Goal: Task Accomplishment & Management: Manage account settings

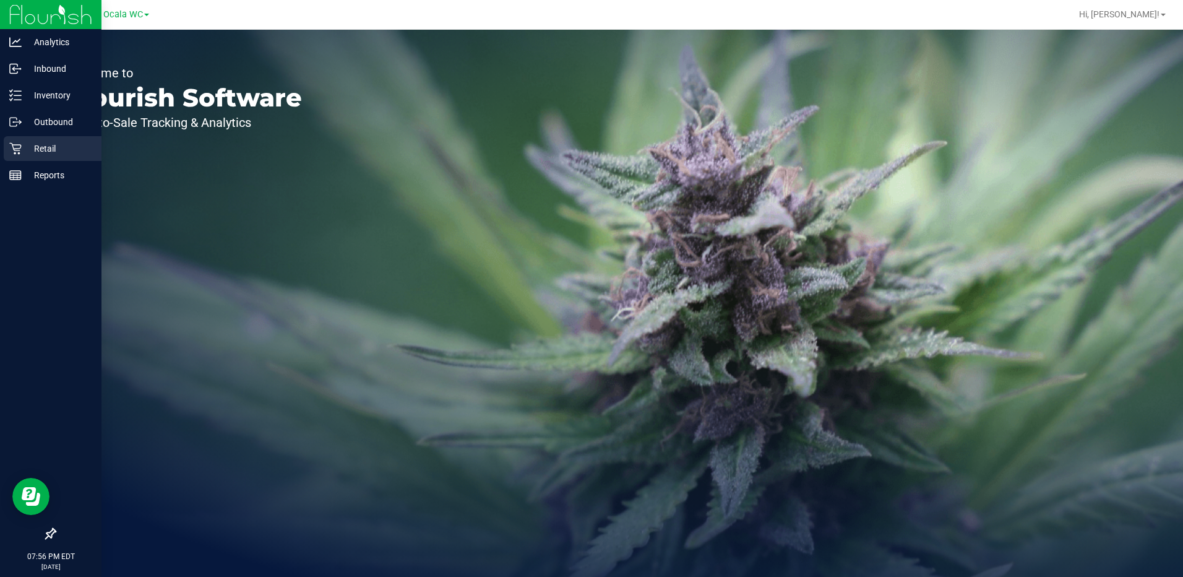
click at [31, 146] on p "Retail" at bounding box center [59, 148] width 74 height 15
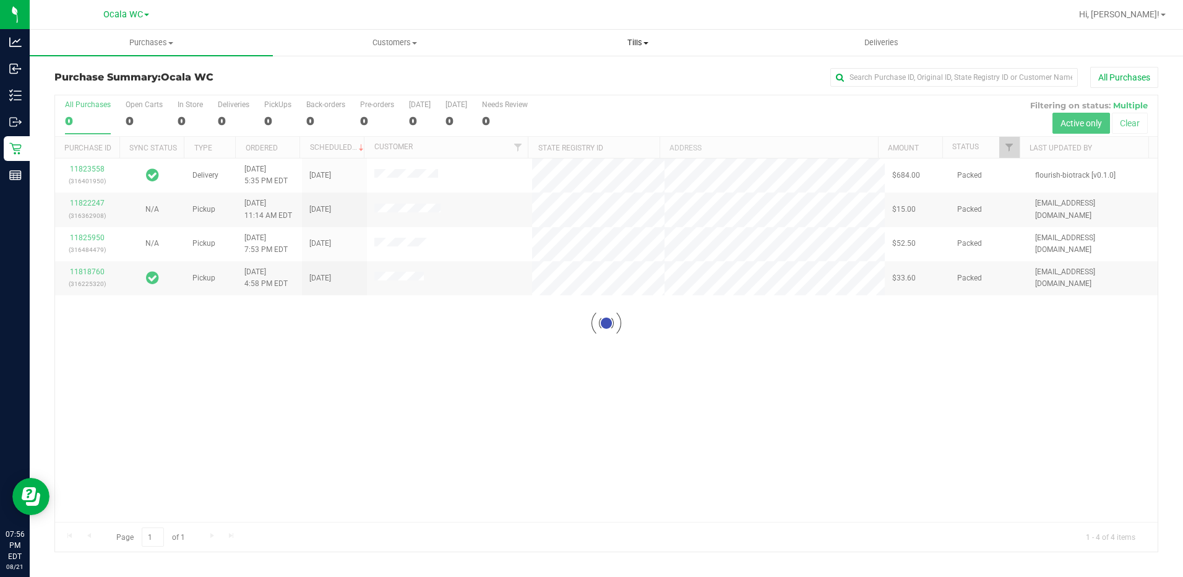
click at [634, 41] on span "Tills" at bounding box center [638, 42] width 242 height 11
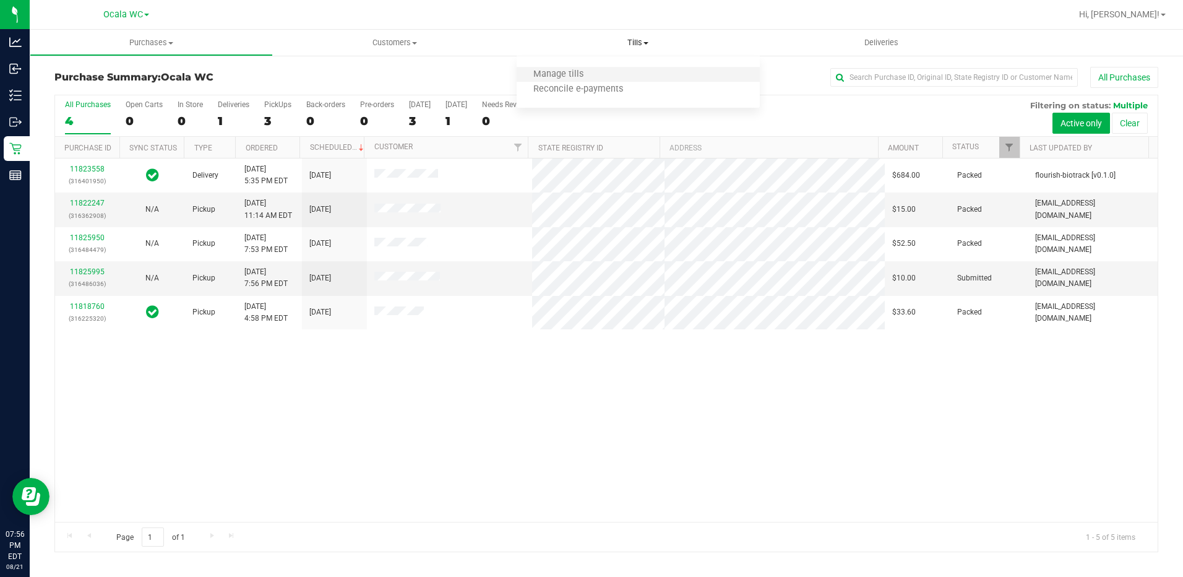
click at [577, 67] on li "Manage tills" at bounding box center [638, 74] width 243 height 15
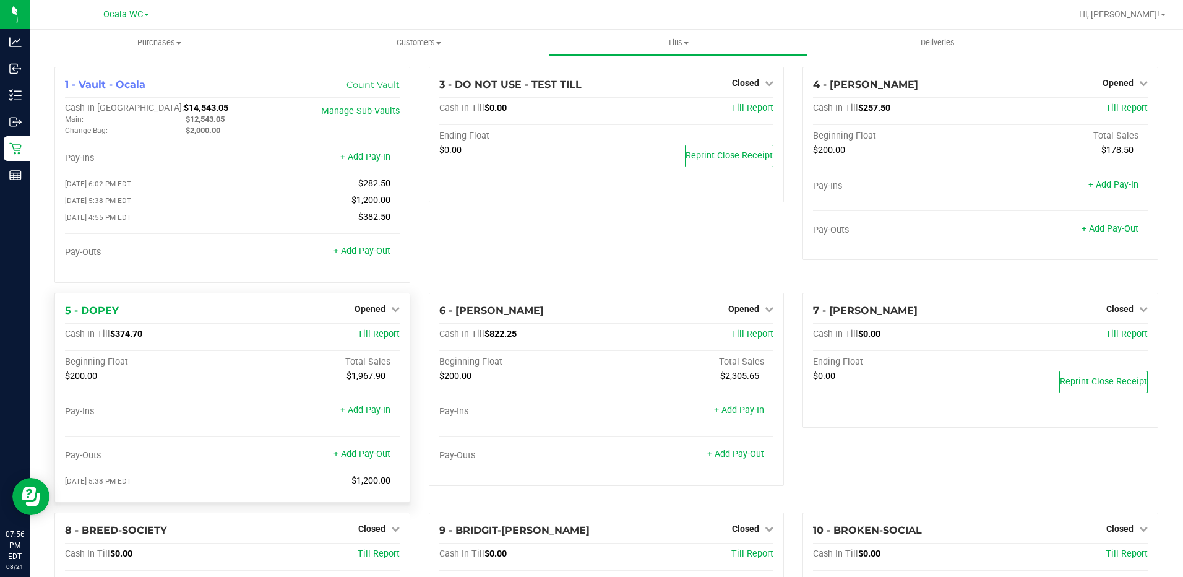
click at [385, 306] on div "Opened" at bounding box center [377, 308] width 45 height 15
click at [383, 309] on link "Opened" at bounding box center [377, 309] width 45 height 10
click at [379, 333] on link "Close Till" at bounding box center [371, 334] width 33 height 10
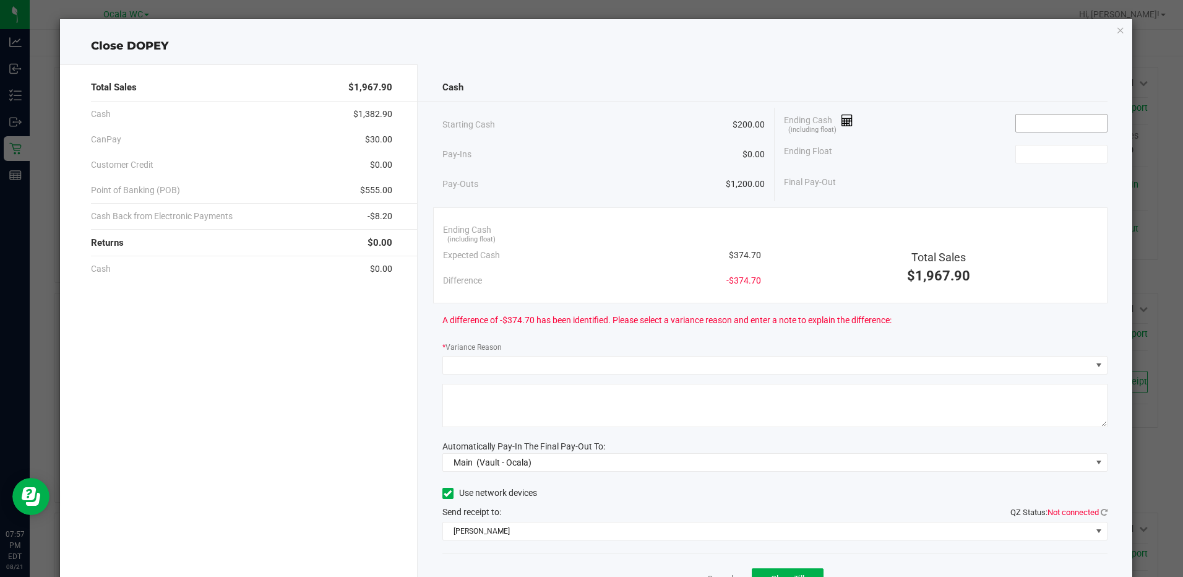
click at [1021, 123] on input at bounding box center [1061, 122] width 91 height 17
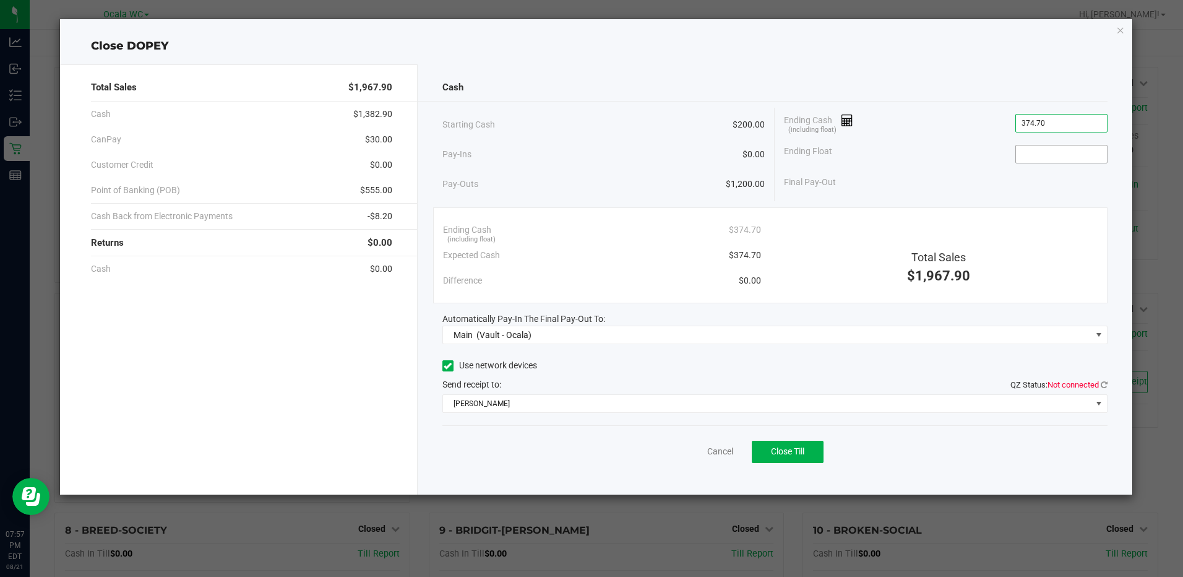
type input "$374.70"
click at [1038, 150] on input at bounding box center [1061, 153] width 91 height 17
type input "$200.00"
click at [801, 238] on div "Total Sales $1,967.90" at bounding box center [939, 251] width 337 height 69
click at [1104, 384] on icon at bounding box center [1104, 385] width 7 height 8
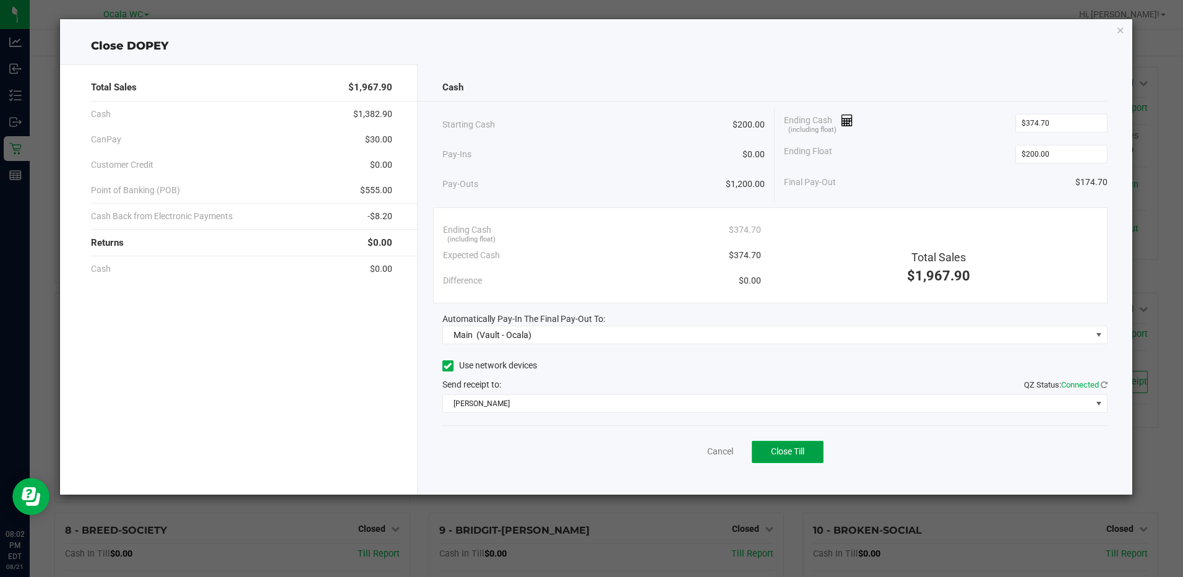
click at [806, 446] on button "Close Till" at bounding box center [788, 452] width 72 height 22
click at [1125, 29] on icon "button" at bounding box center [1120, 29] width 9 height 15
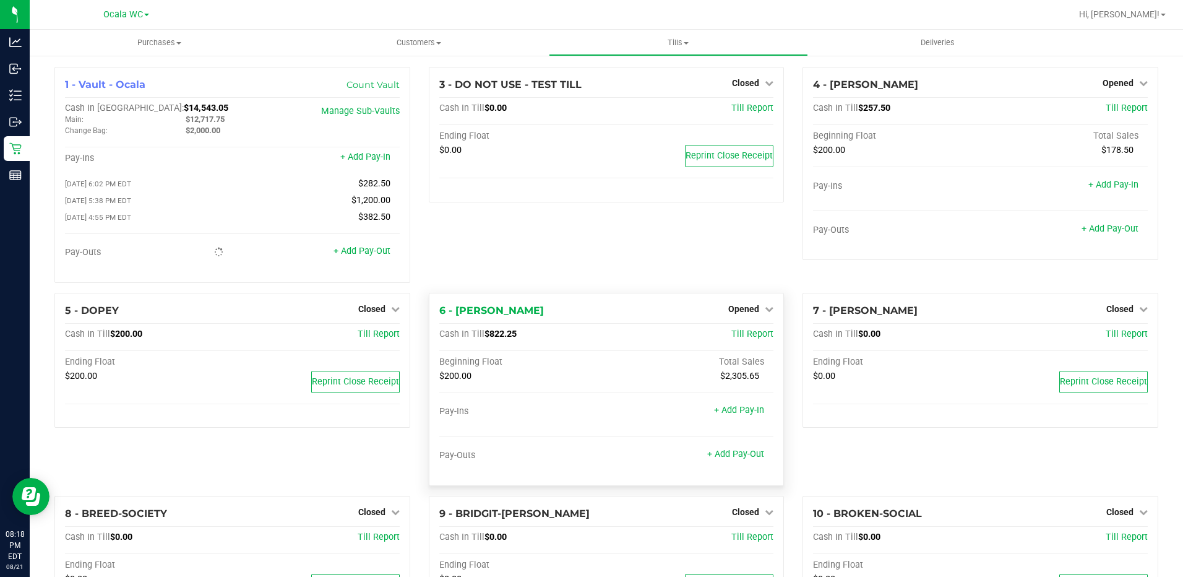
click at [730, 303] on div "6 - FOXY-BROWN Opened Close Till Cash In Till $822.25 Till Report Beginning Flo…" at bounding box center [607, 389] width 356 height 193
click at [730, 309] on span "Opened" at bounding box center [743, 309] width 31 height 10
click at [738, 337] on link "Close Till" at bounding box center [745, 334] width 33 height 10
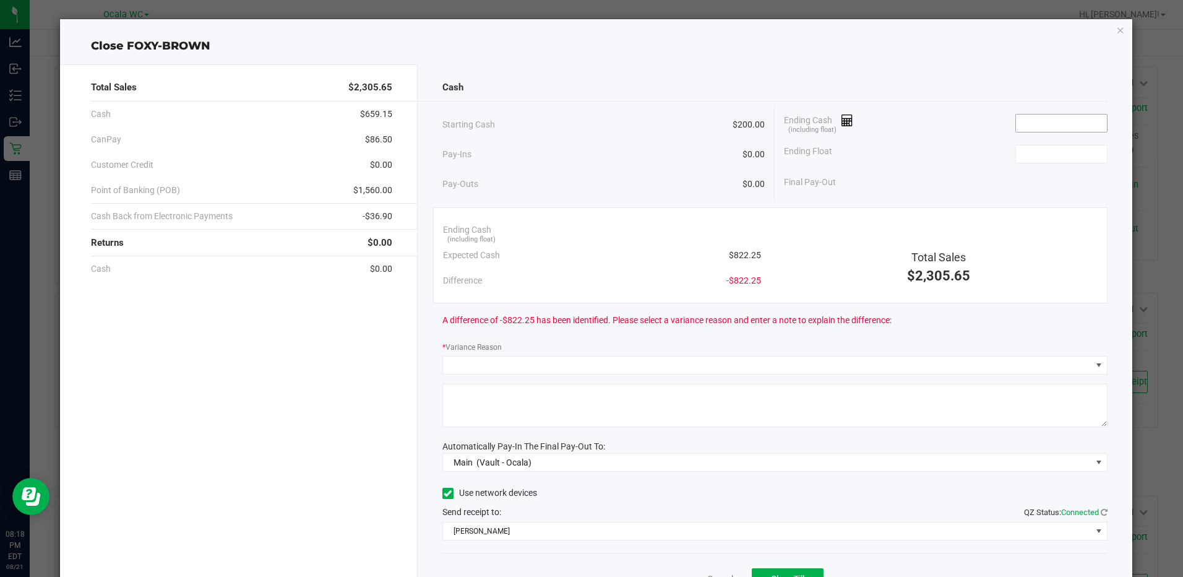
click at [1027, 130] on input at bounding box center [1061, 122] width 91 height 17
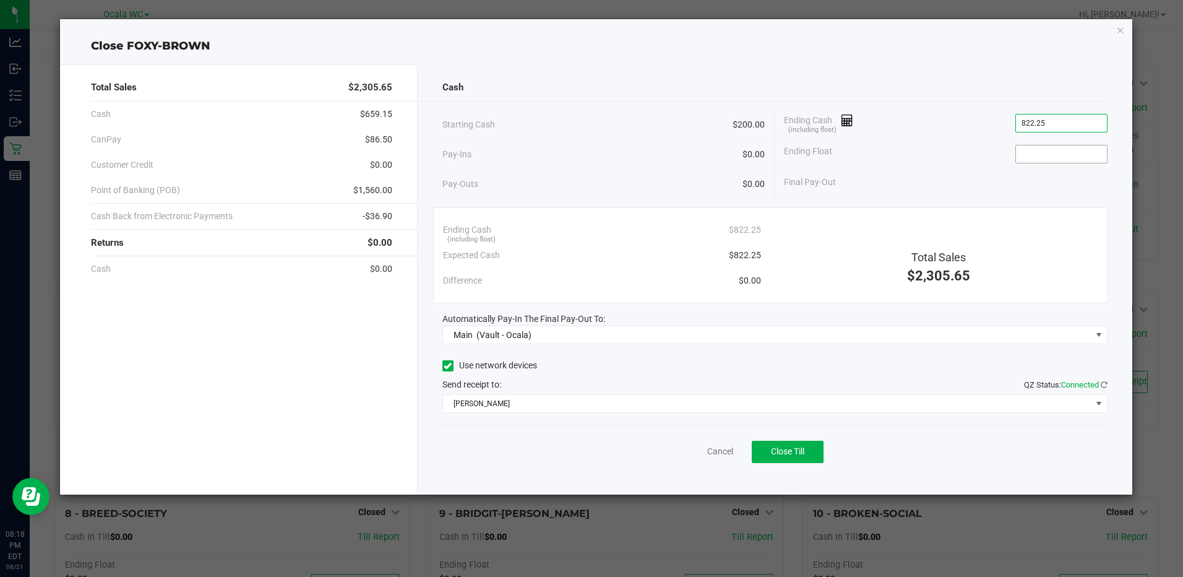
type input "$822.25"
click at [1042, 148] on input at bounding box center [1061, 153] width 91 height 17
type input "$200.00"
click at [789, 441] on button "Close Till" at bounding box center [788, 452] width 72 height 22
click at [688, 448] on link "Dismiss" at bounding box center [693, 451] width 30 height 13
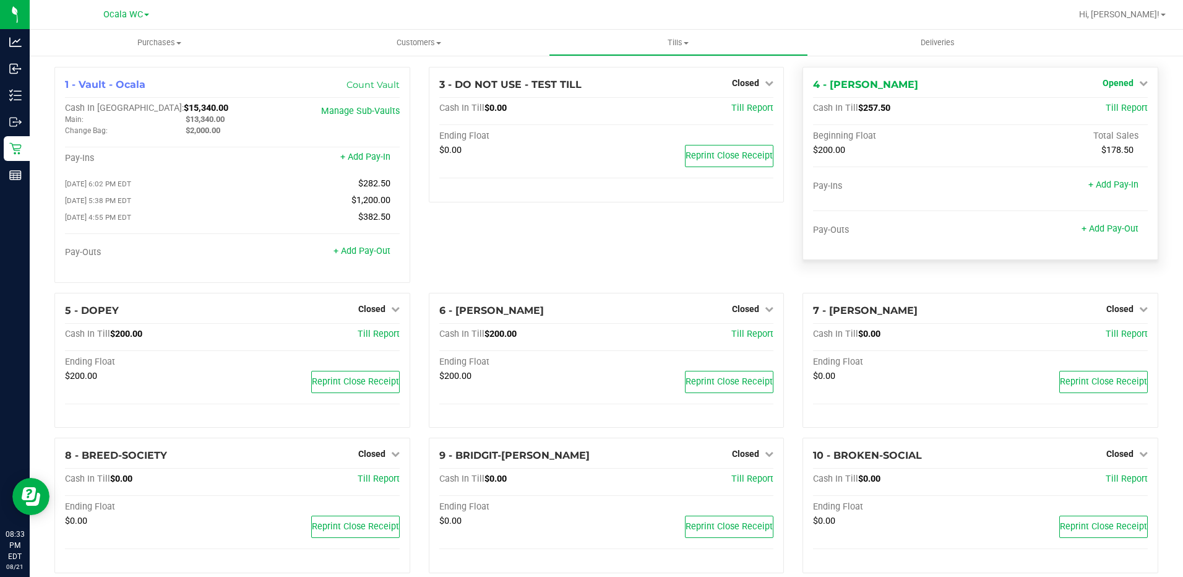
click at [1109, 80] on span "Opened" at bounding box center [1118, 83] width 31 height 10
click at [1103, 105] on link "Close Till" at bounding box center [1119, 109] width 33 height 10
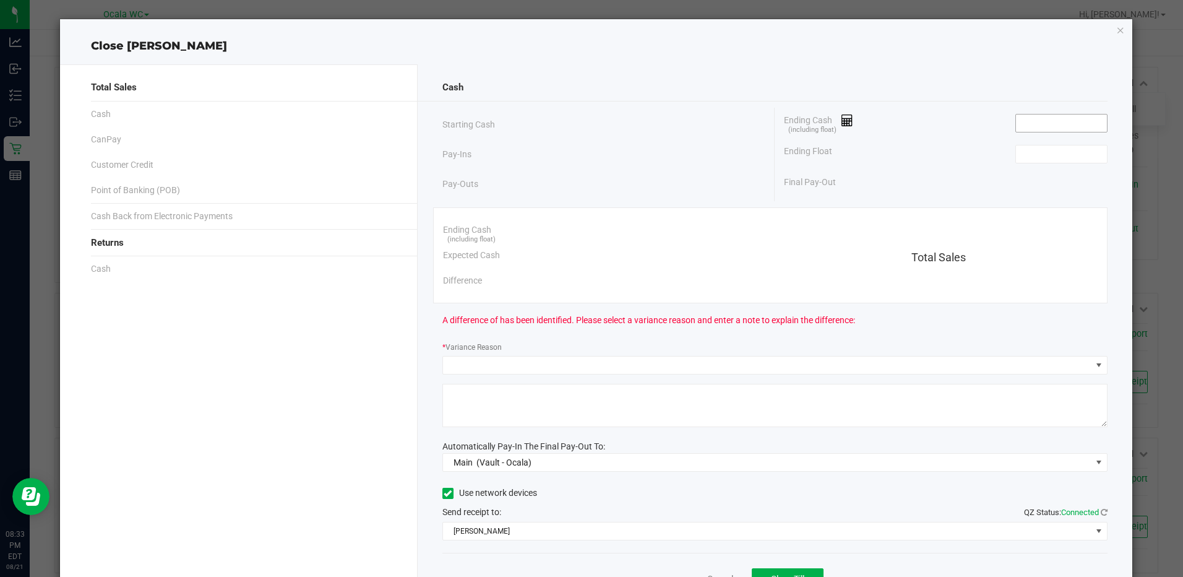
click at [1022, 117] on input at bounding box center [1061, 122] width 91 height 17
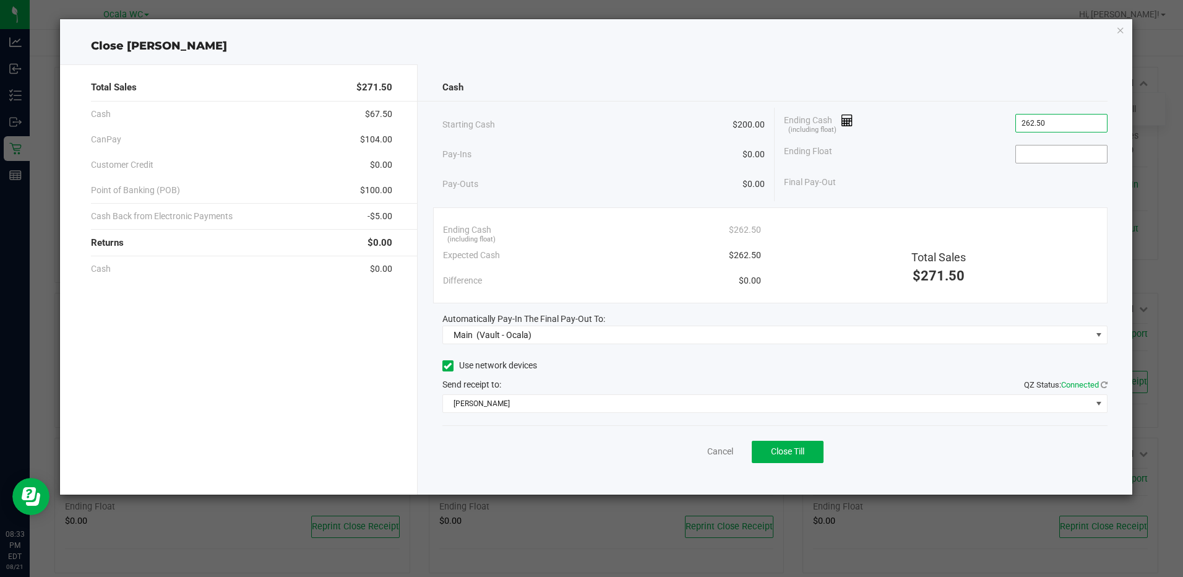
type input "$262.50"
click at [1021, 155] on input at bounding box center [1061, 153] width 91 height 17
type input "$200.00"
click at [866, 185] on div "Final Pay-Out $62.50" at bounding box center [945, 182] width 323 height 25
click at [792, 462] on button "Close Till" at bounding box center [788, 452] width 72 height 22
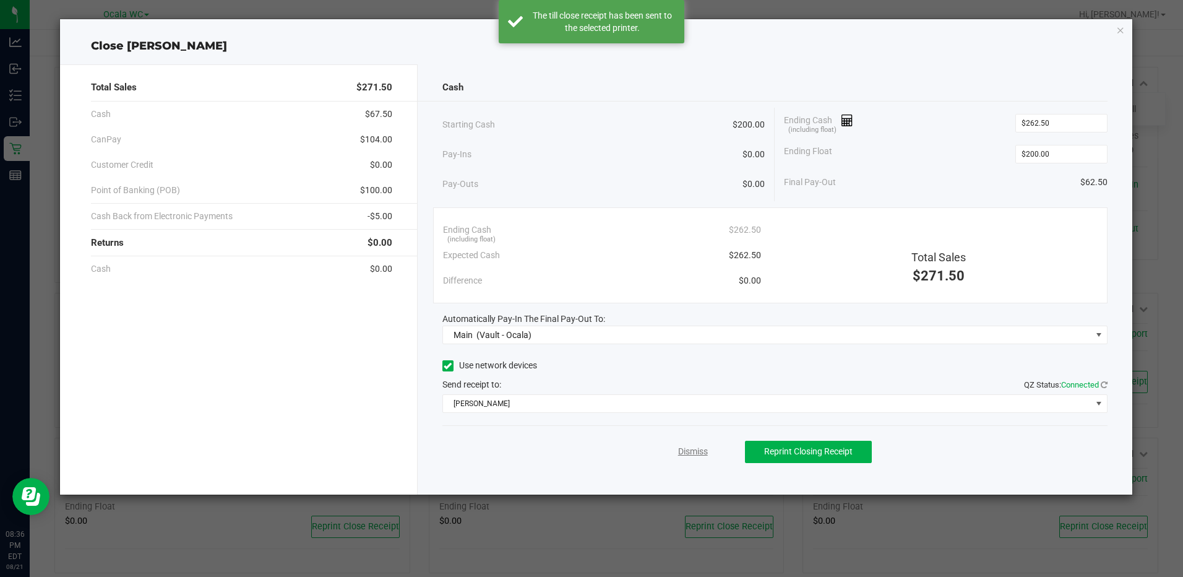
click at [696, 450] on link "Dismiss" at bounding box center [693, 451] width 30 height 13
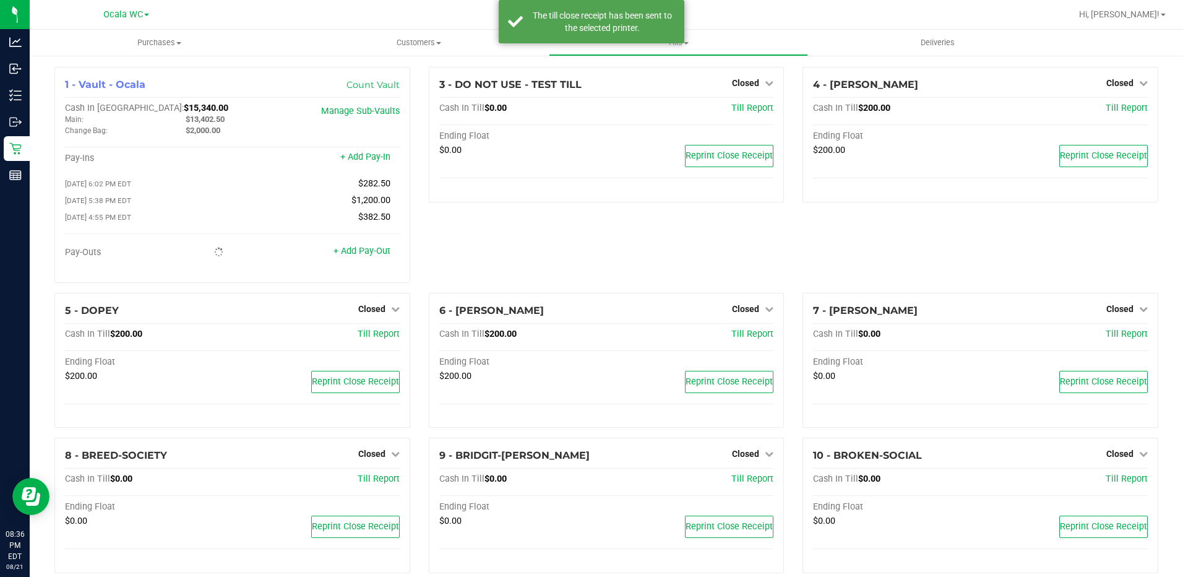
click at [900, 254] on div "4 - [PERSON_NAME] Closed Open Till Cash In Till $200.00 Till Report Ending Floa…" at bounding box center [980, 180] width 374 height 226
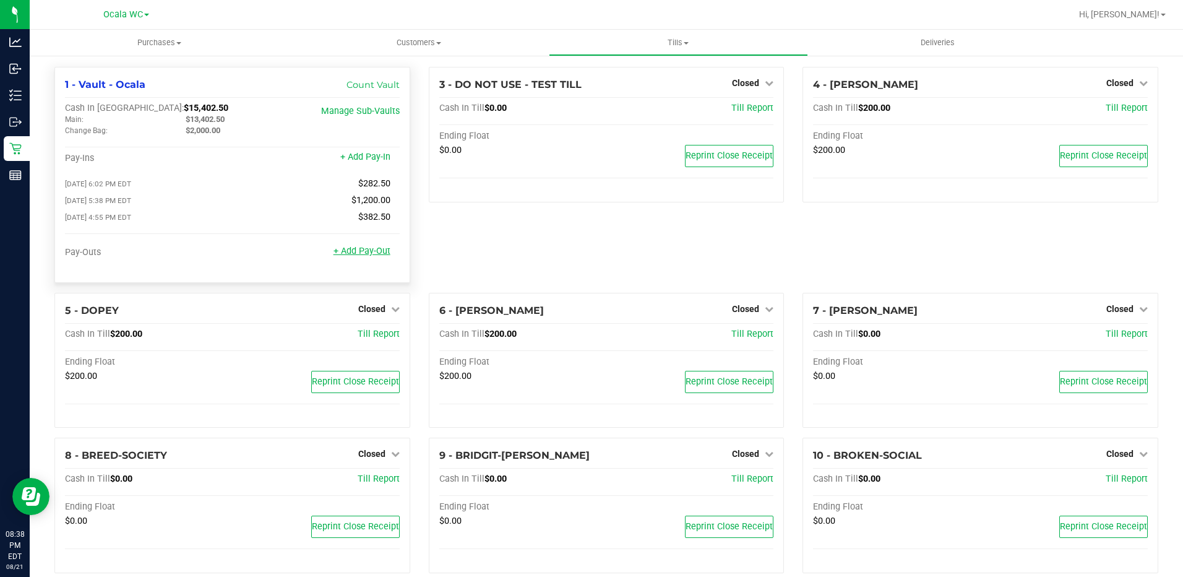
click at [369, 251] on link "+ Add Pay-Out" at bounding box center [362, 251] width 57 height 11
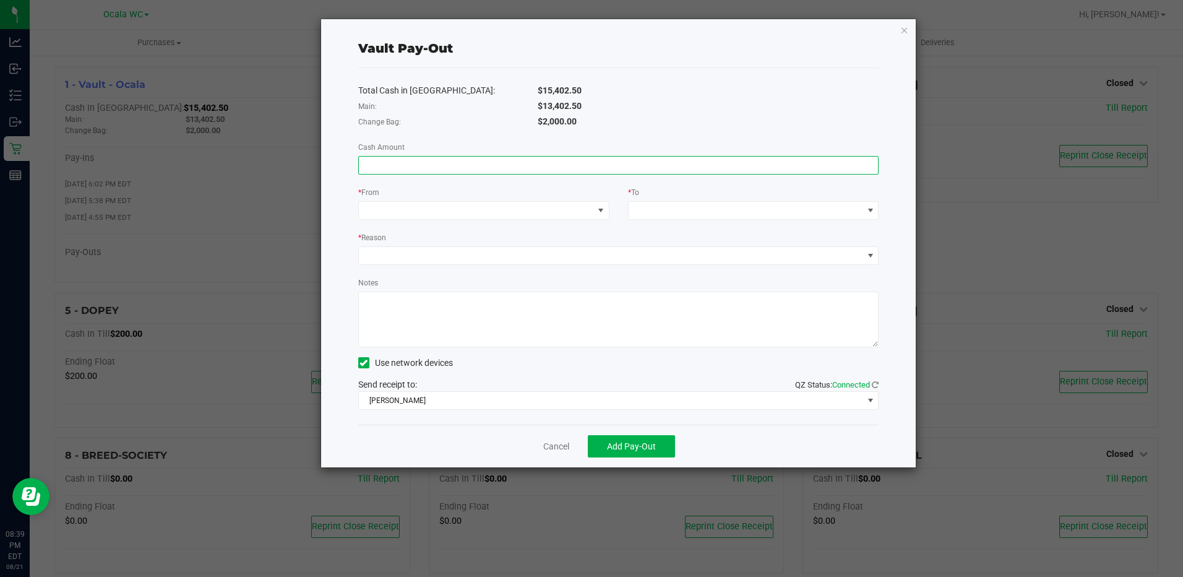
click at [386, 166] on input at bounding box center [619, 165] width 520 height 17
type input "$5,759.90"
click at [420, 209] on span at bounding box center [476, 210] width 235 height 17
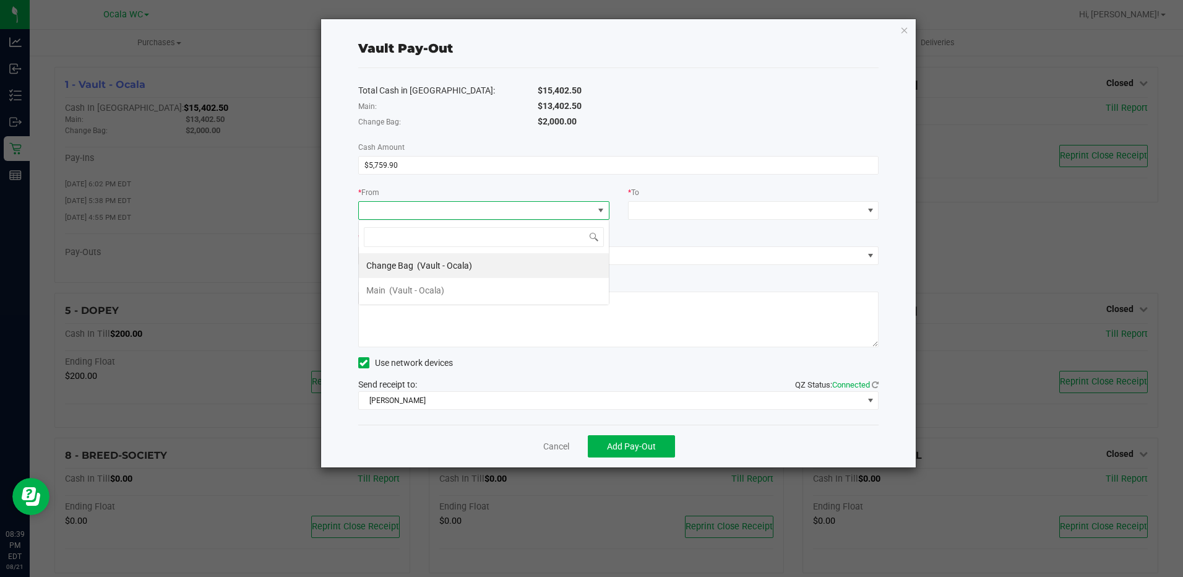
scroll to position [19, 251]
click at [394, 280] on div "Main (Vault - Ocala)" at bounding box center [405, 290] width 78 height 22
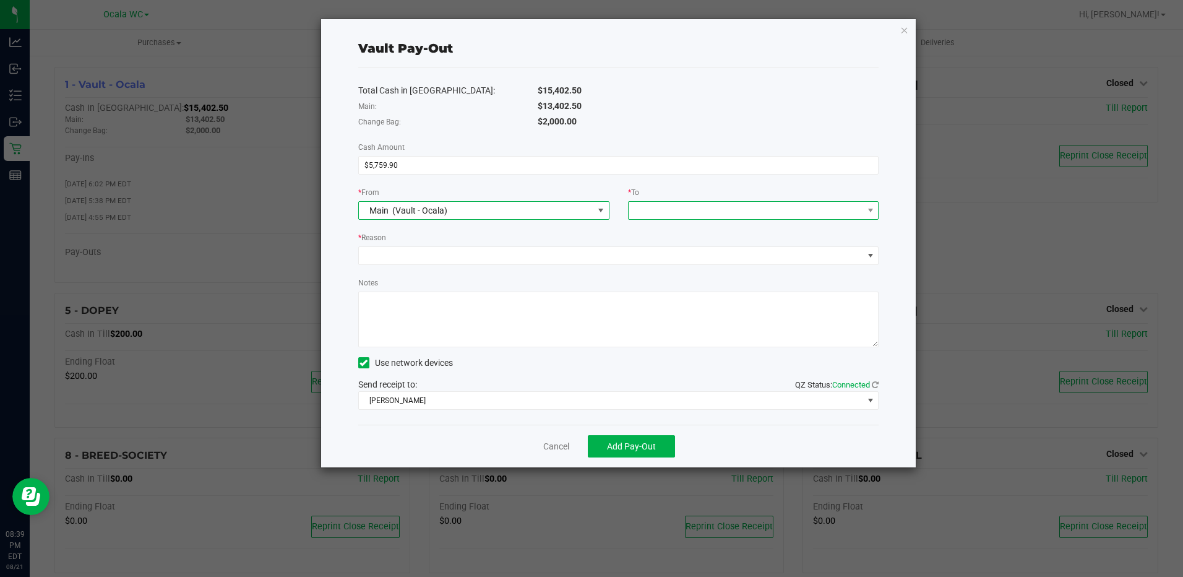
click at [725, 205] on span at bounding box center [746, 210] width 235 height 17
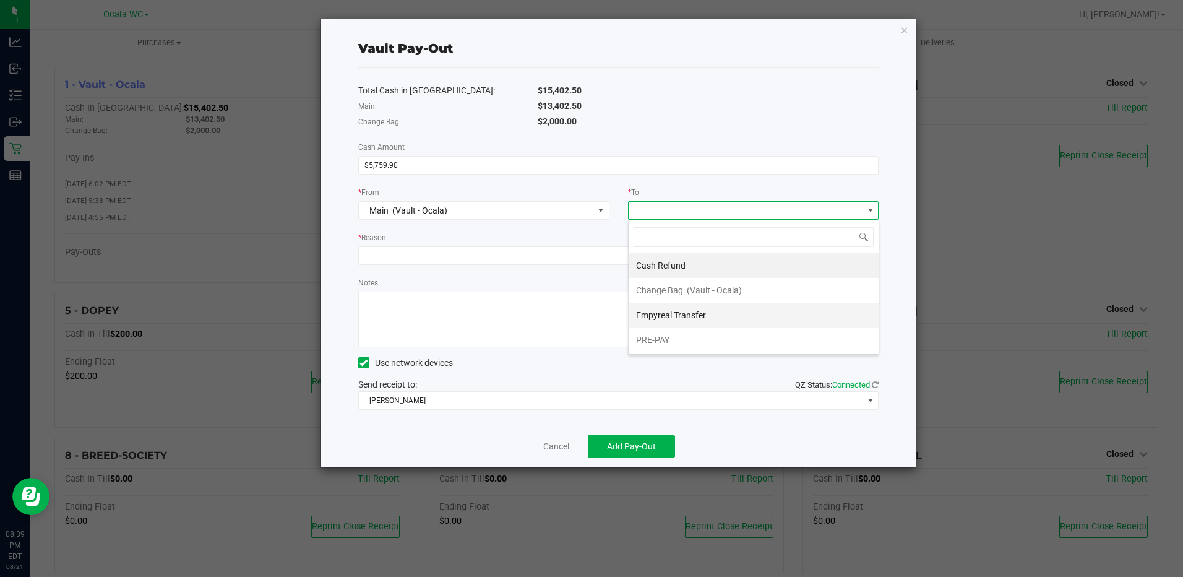
click at [675, 318] on span "Empyreal Transfer" at bounding box center [671, 315] width 70 height 10
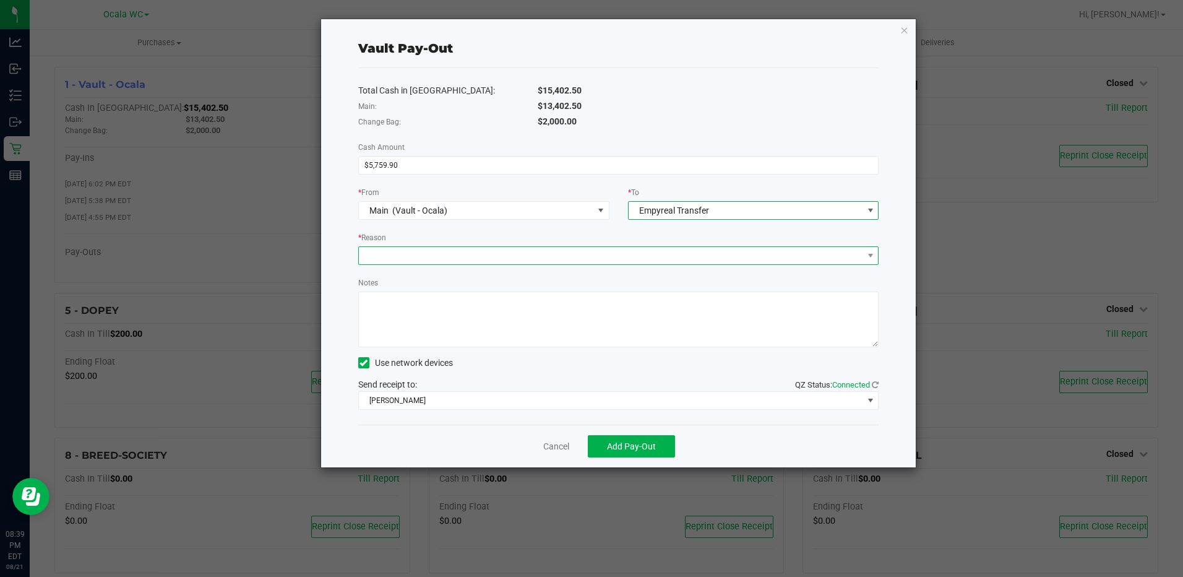
click at [390, 253] on span at bounding box center [611, 255] width 504 height 17
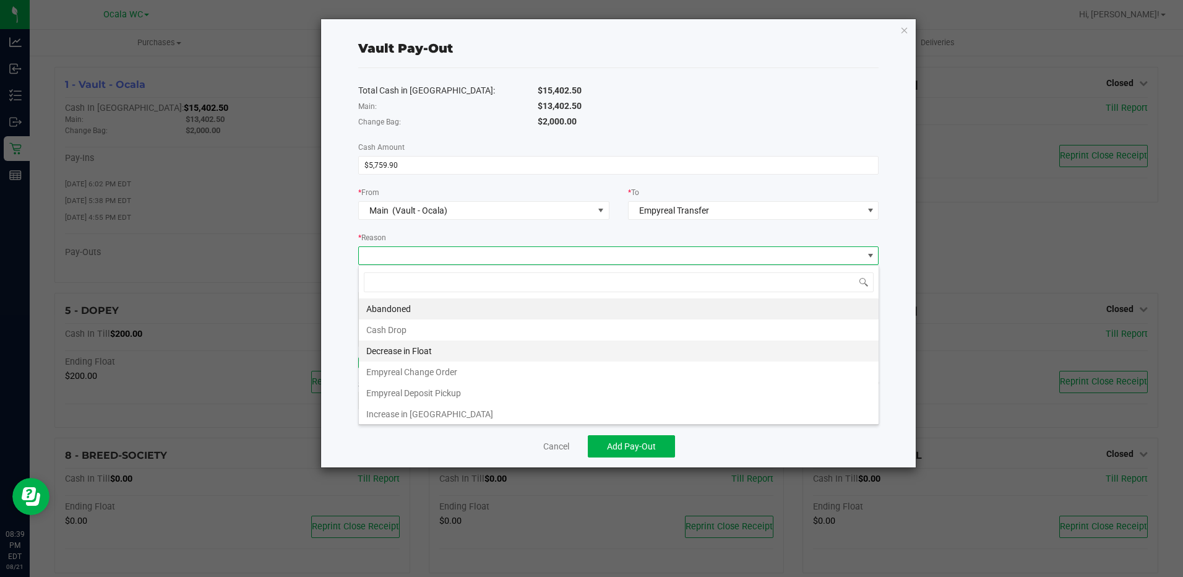
scroll to position [2, 0]
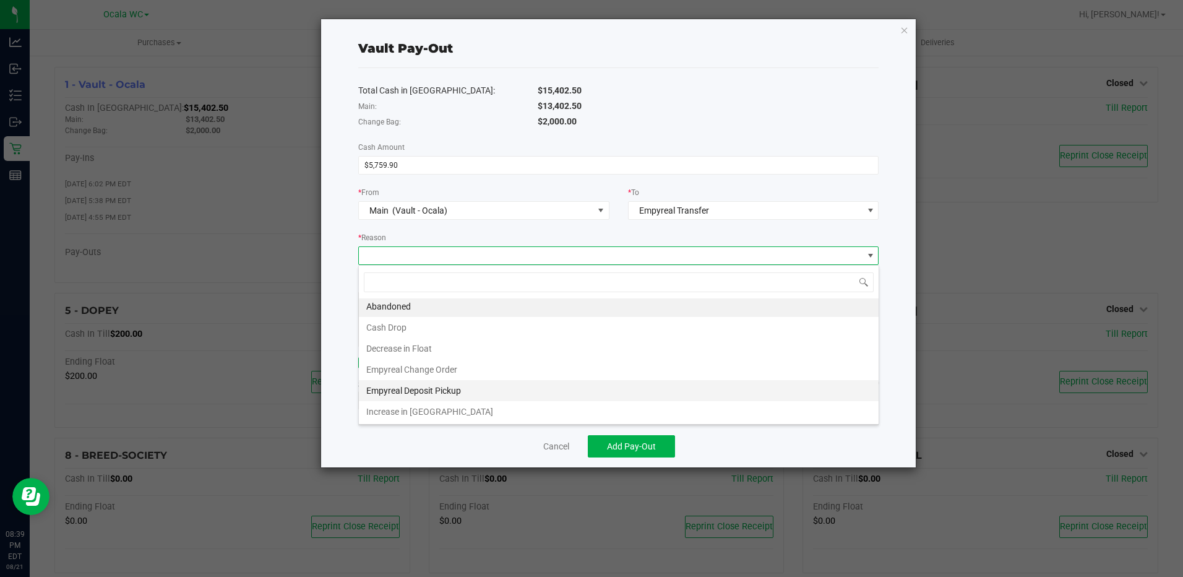
click at [420, 393] on li "Empyreal Deposit Pickup" at bounding box center [619, 390] width 520 height 21
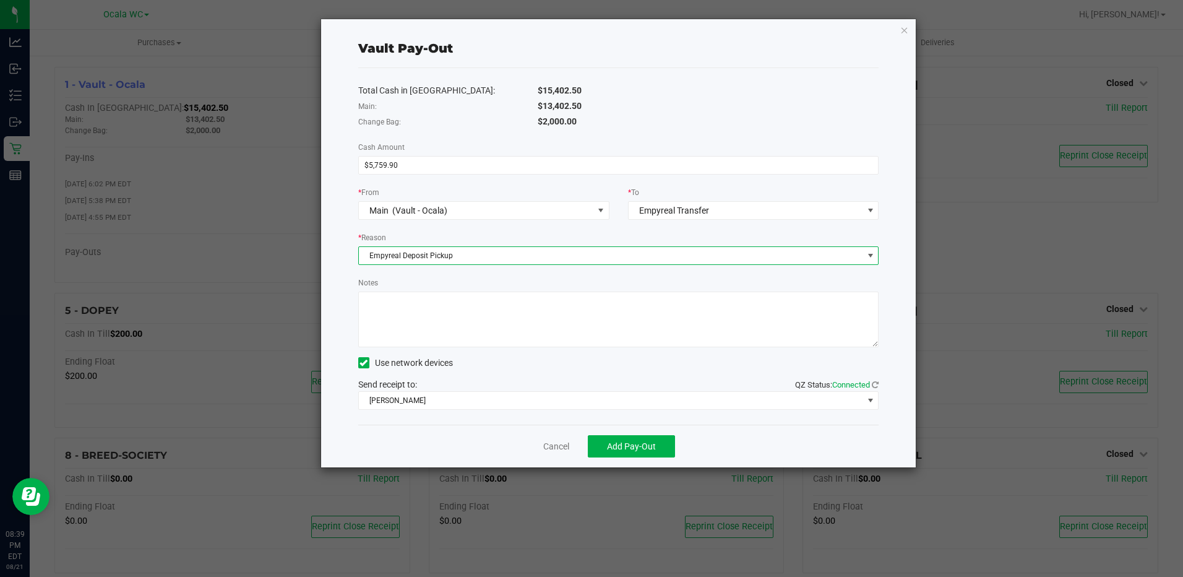
click at [410, 312] on textarea "Notes" at bounding box center [618, 319] width 521 height 56
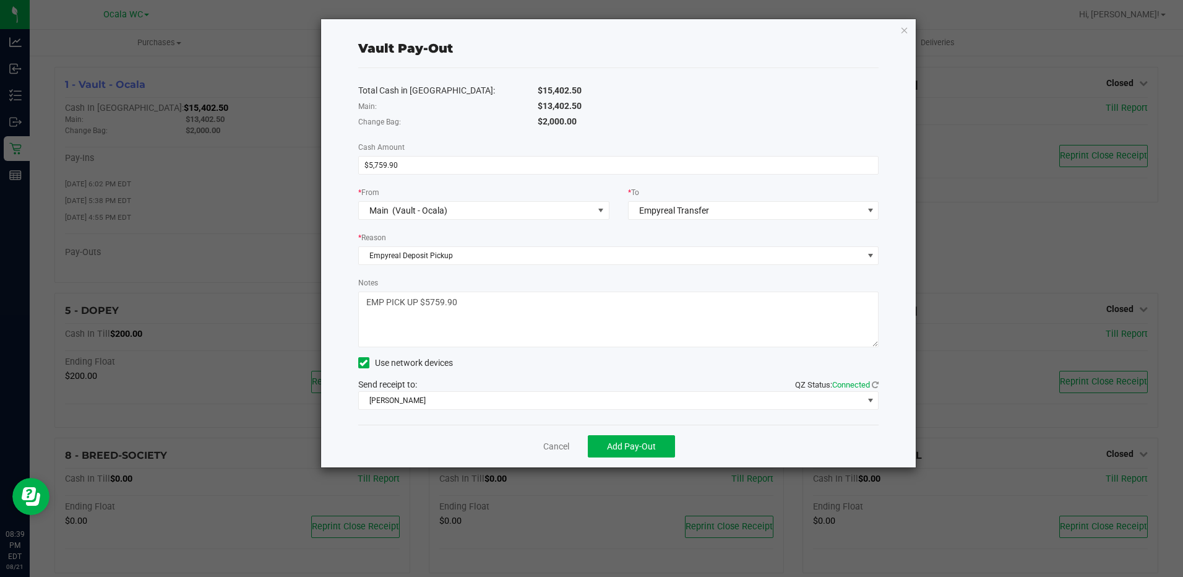
click at [423, 308] on textarea "Notes" at bounding box center [618, 319] width 521 height 56
click at [421, 308] on textarea "Notes" at bounding box center [618, 319] width 521 height 56
type textarea "EMP PICK UP---$5759.90 8/20/2025 #5459--$3,530.75 #5458--$2,229.15"
click at [581, 369] on div "Use network devices" at bounding box center [618, 362] width 521 height 19
click at [642, 444] on span "Add Pay-Out" at bounding box center [631, 446] width 49 height 10
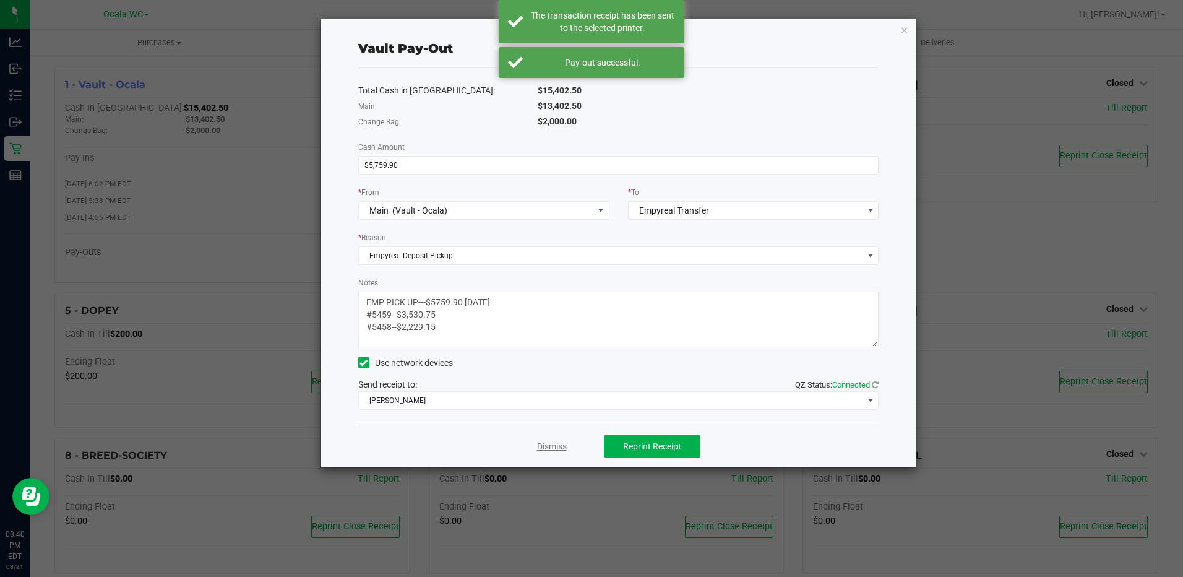
click at [546, 441] on link "Dismiss" at bounding box center [552, 446] width 30 height 13
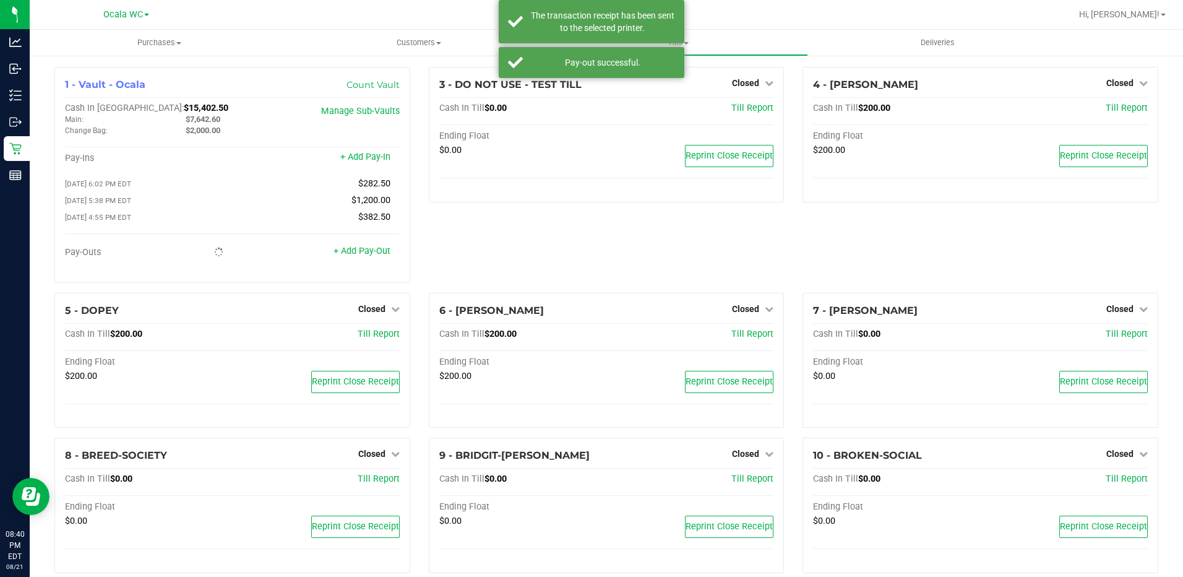
click at [481, 259] on div "3 - DO NOT USE - TEST TILL Closed Open Till Cash In Till $0.00 Till Report Endi…" at bounding box center [607, 180] width 374 height 226
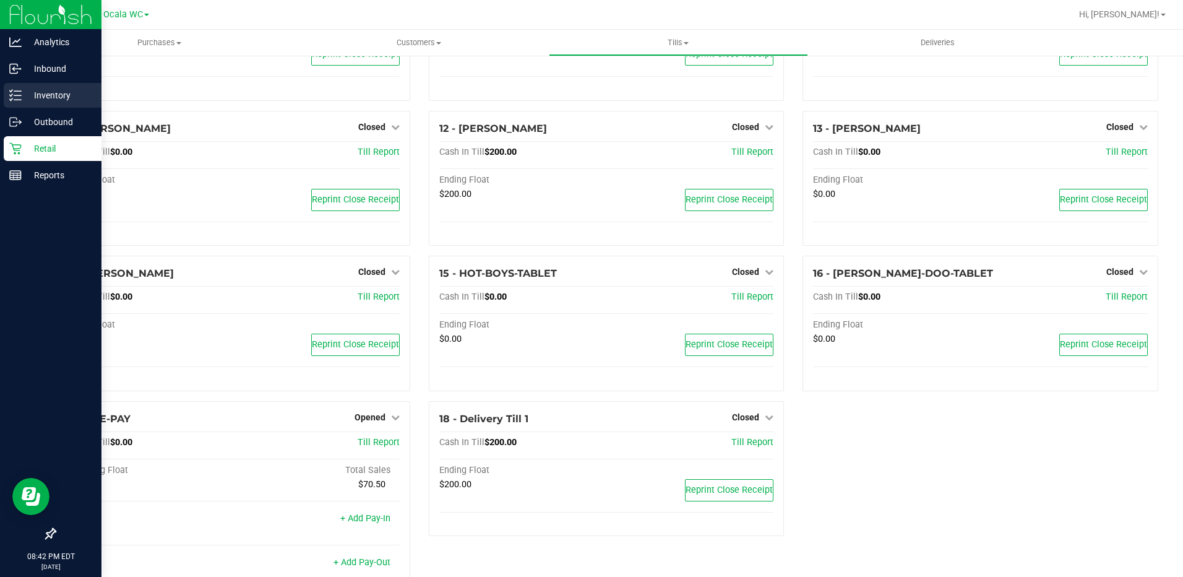
scroll to position [515, 0]
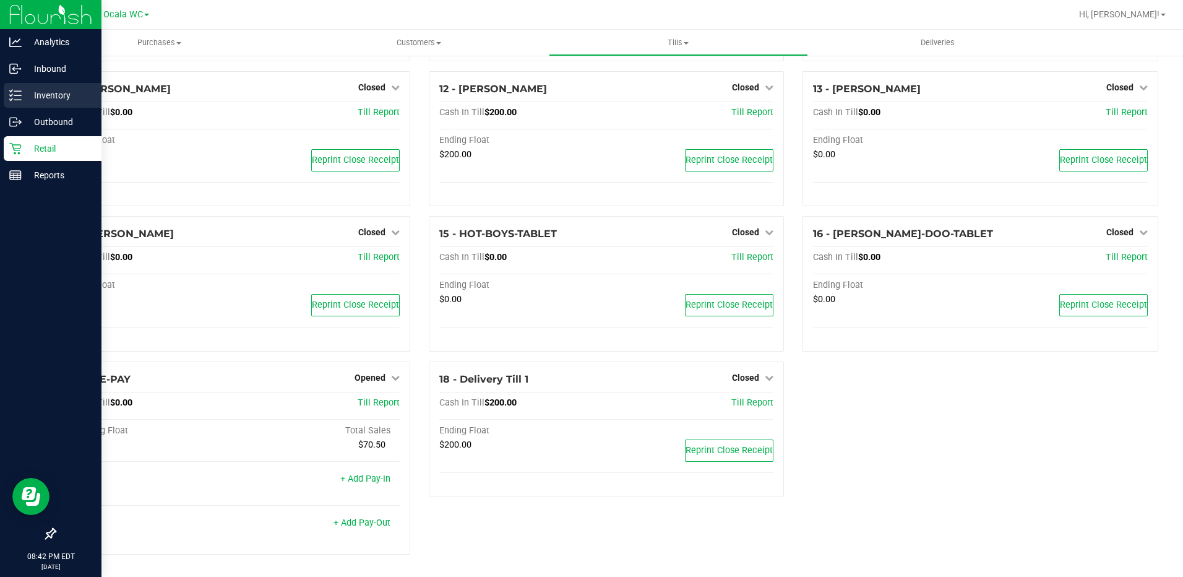
click at [359, 379] on span "Opened" at bounding box center [370, 378] width 31 height 10
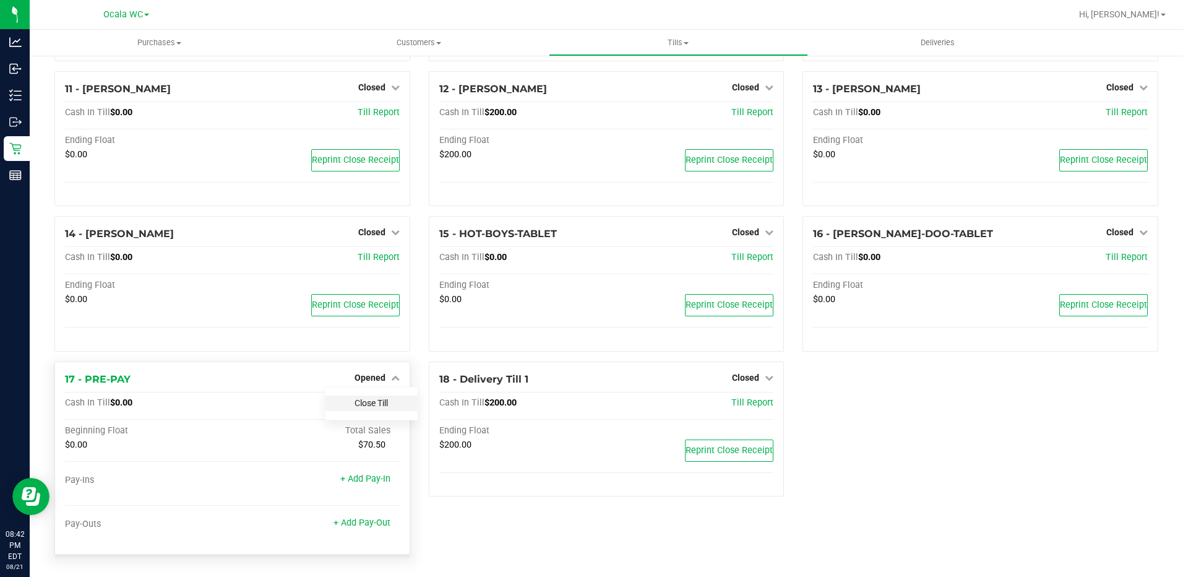
click at [356, 400] on link "Close Till" at bounding box center [371, 403] width 33 height 10
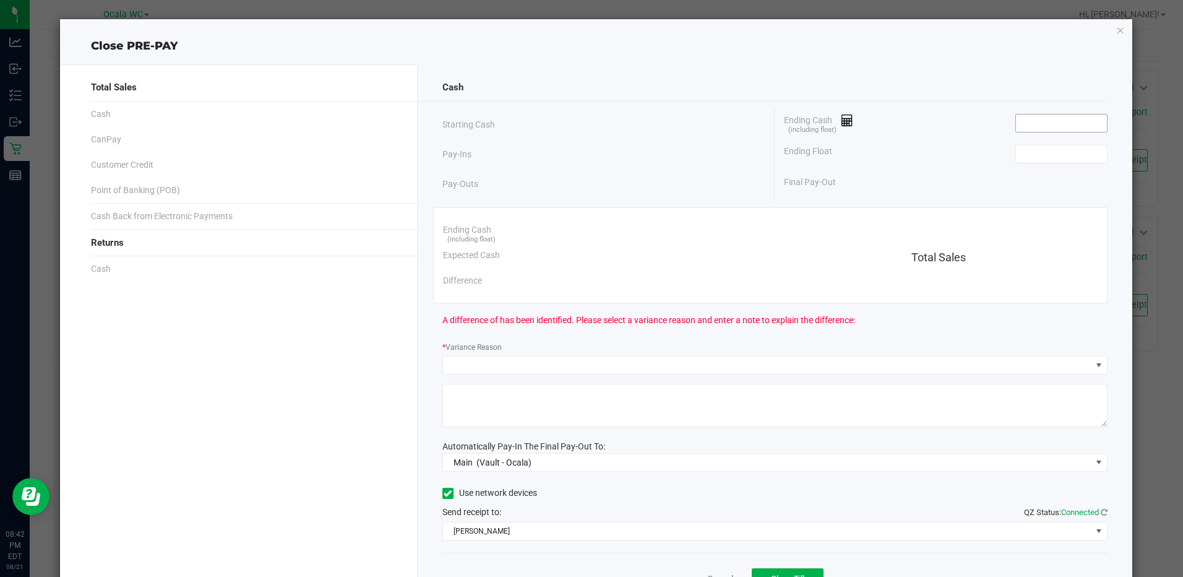
click at [1018, 121] on input at bounding box center [1061, 122] width 91 height 17
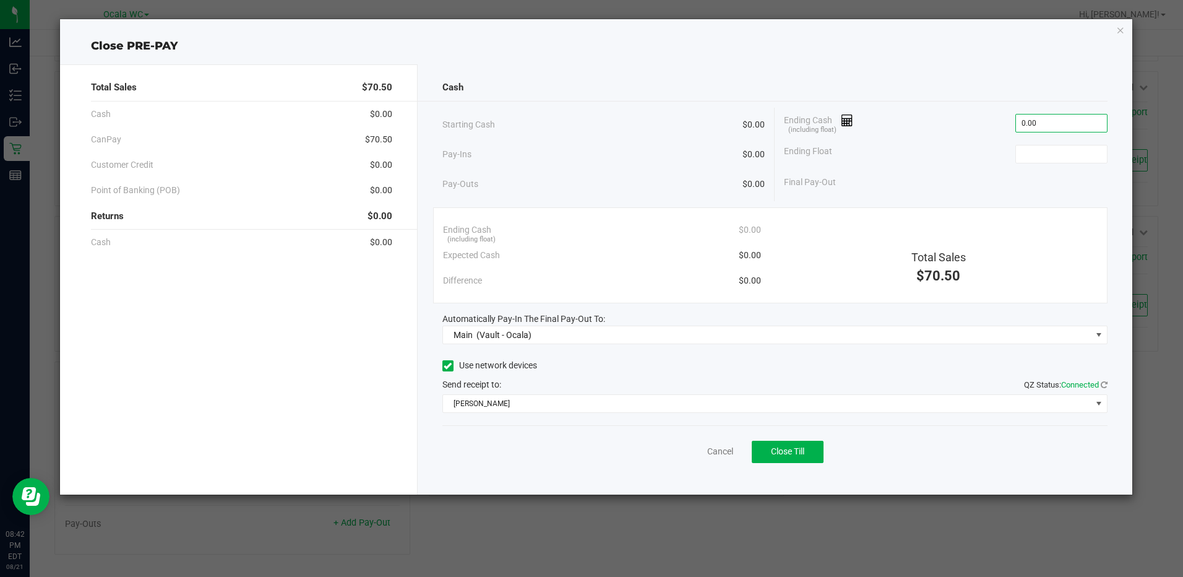
type input "$0.00"
click at [789, 460] on button "Close Till" at bounding box center [788, 452] width 72 height 22
type input "$0.00"
click at [685, 452] on link "Dismiss" at bounding box center [693, 451] width 30 height 13
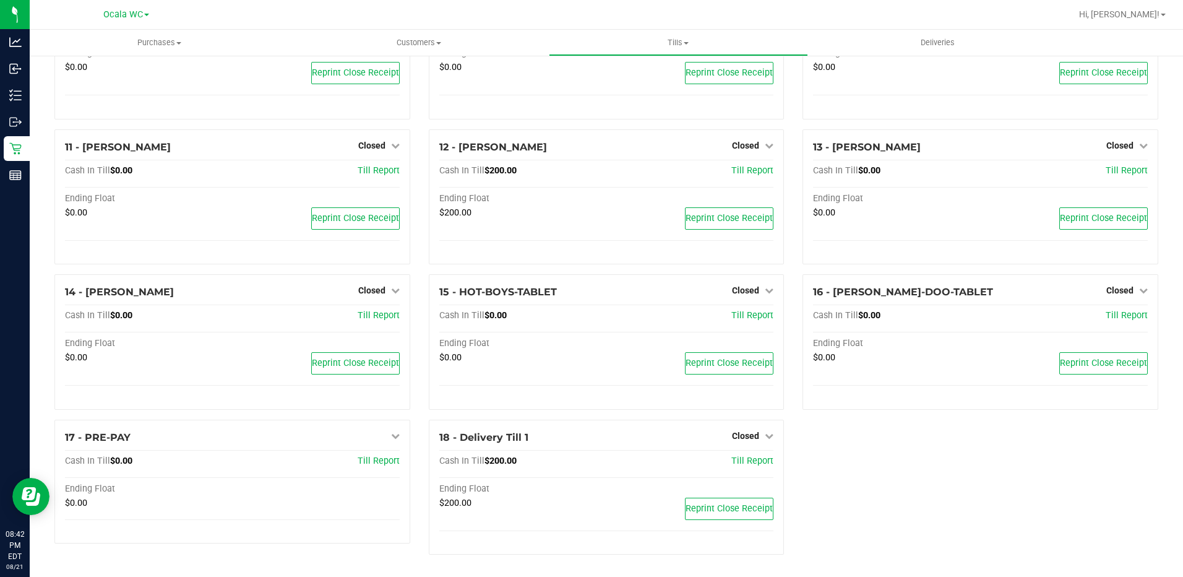
scroll to position [457, 0]
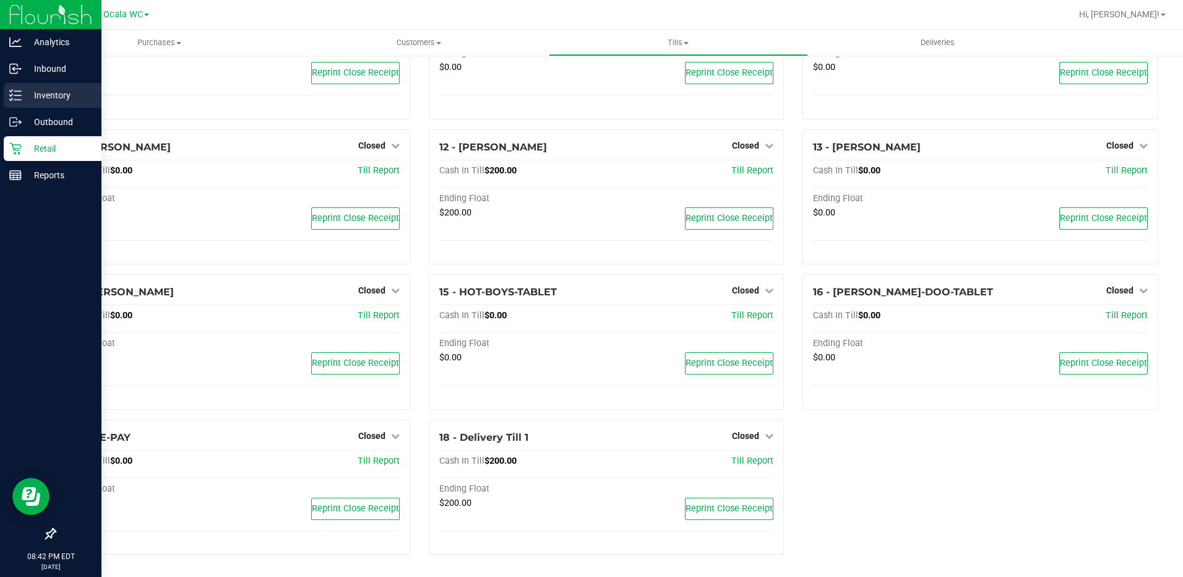
click at [11, 94] on icon at bounding box center [15, 95] width 12 height 12
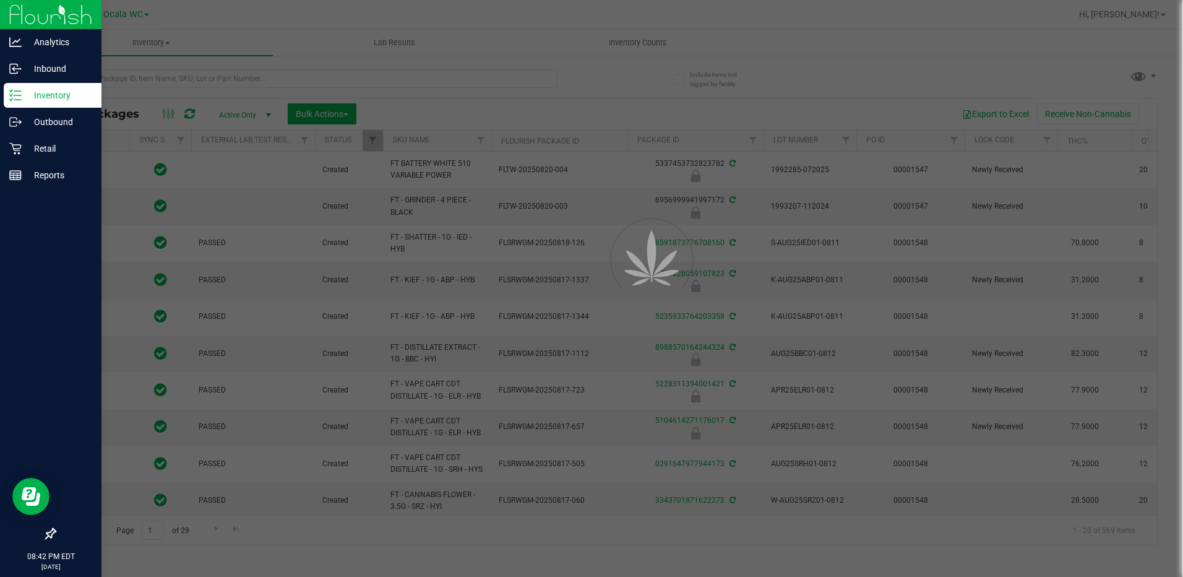
type input "2026-02-15"
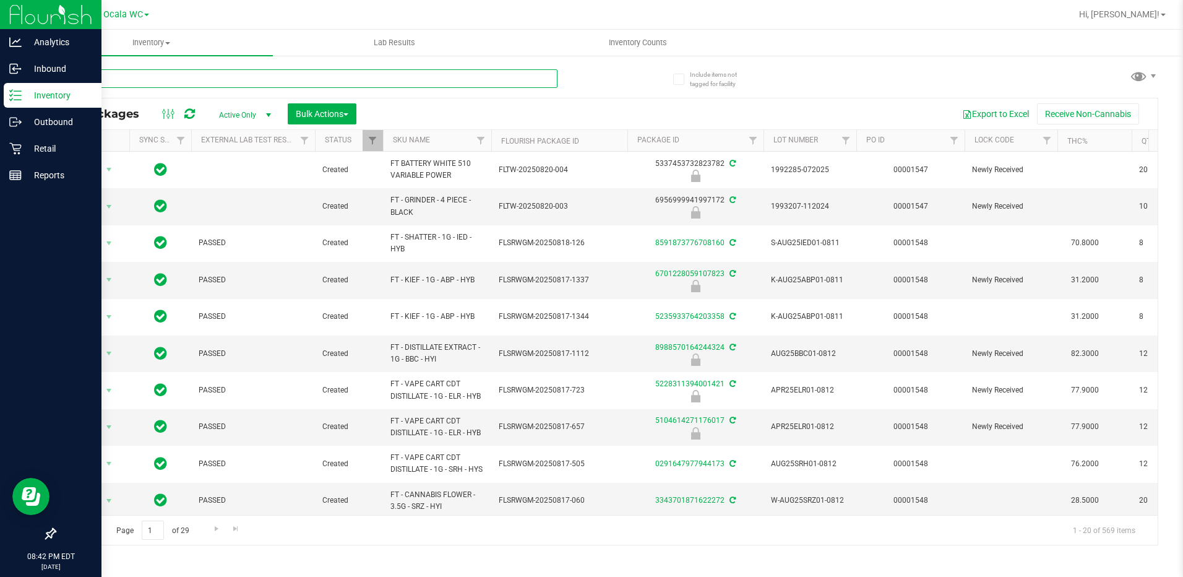
click at [208, 82] on input "text" at bounding box center [305, 78] width 503 height 19
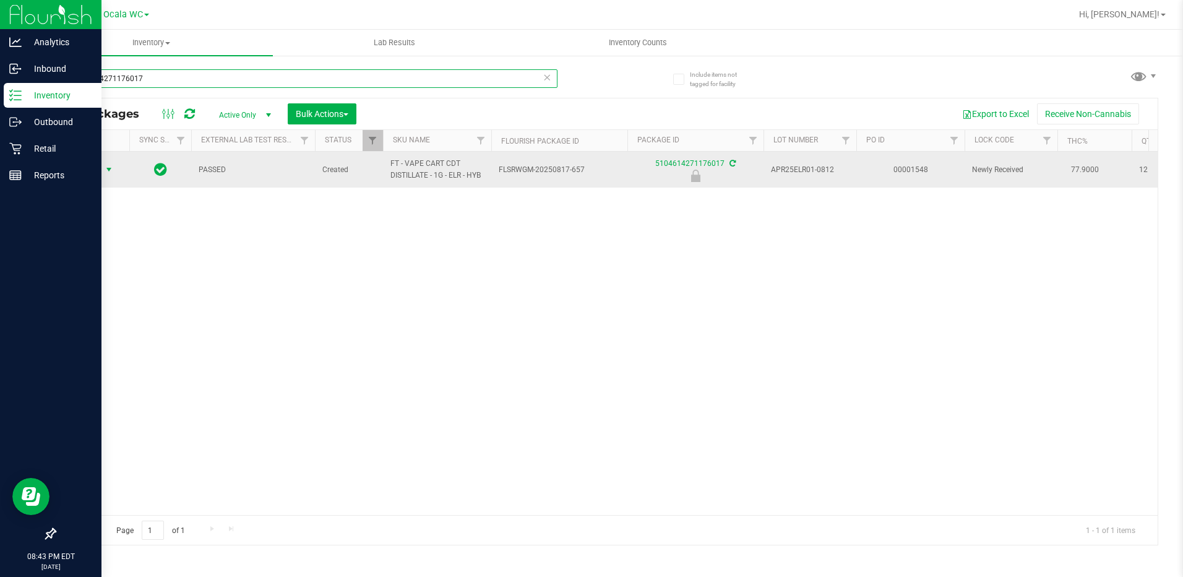
type input "5104614271176017"
click at [105, 170] on span "select" at bounding box center [109, 170] width 10 height 10
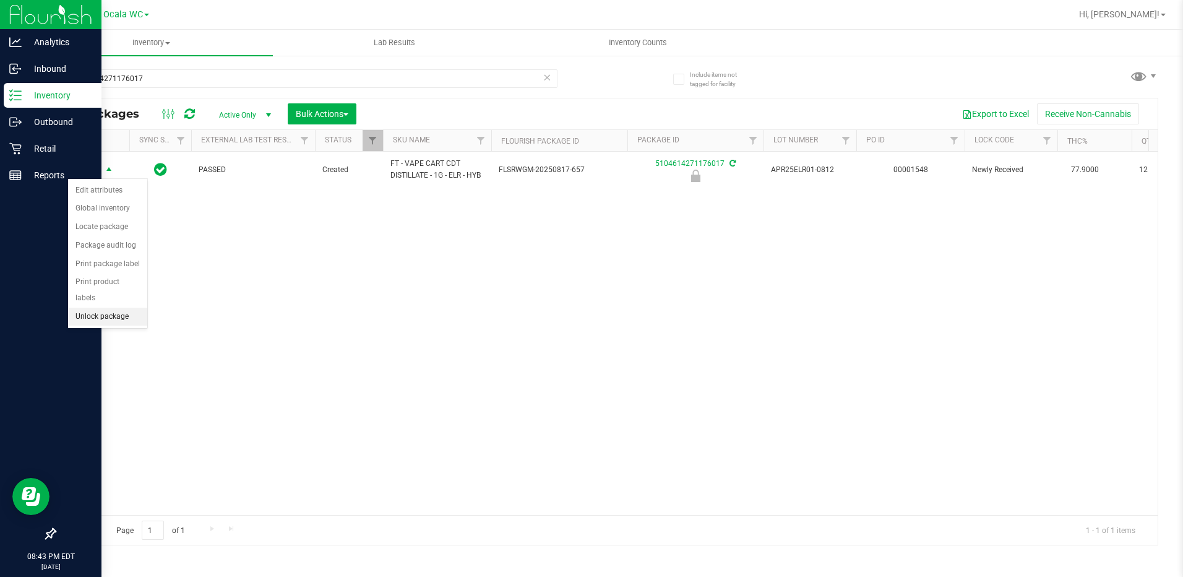
click at [87, 308] on li "Unlock package" at bounding box center [107, 317] width 79 height 19
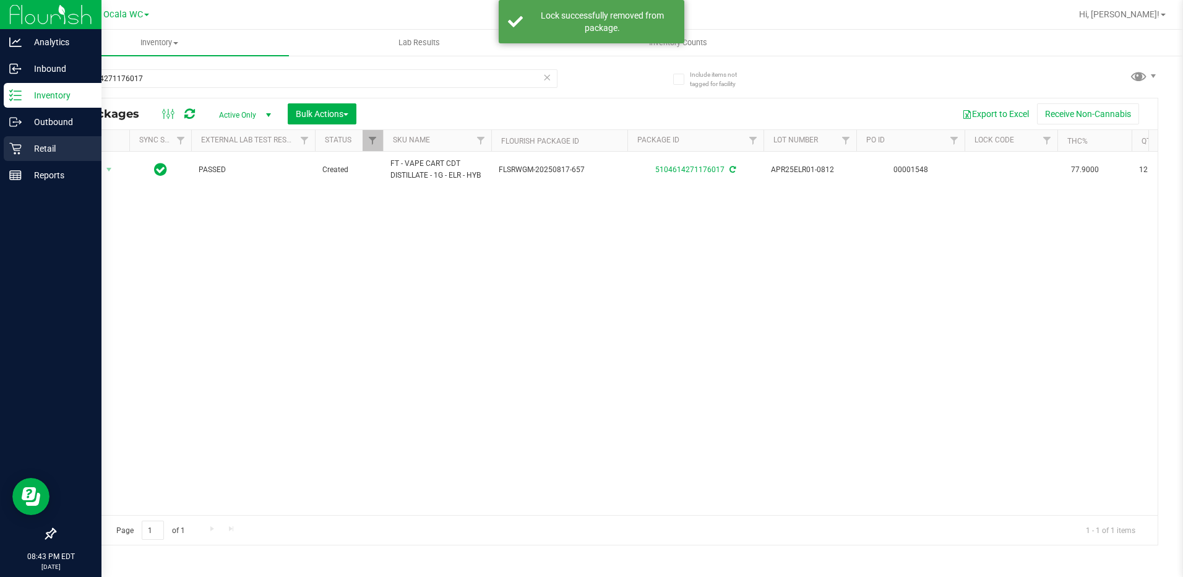
click at [28, 153] on p "Retail" at bounding box center [59, 148] width 74 height 15
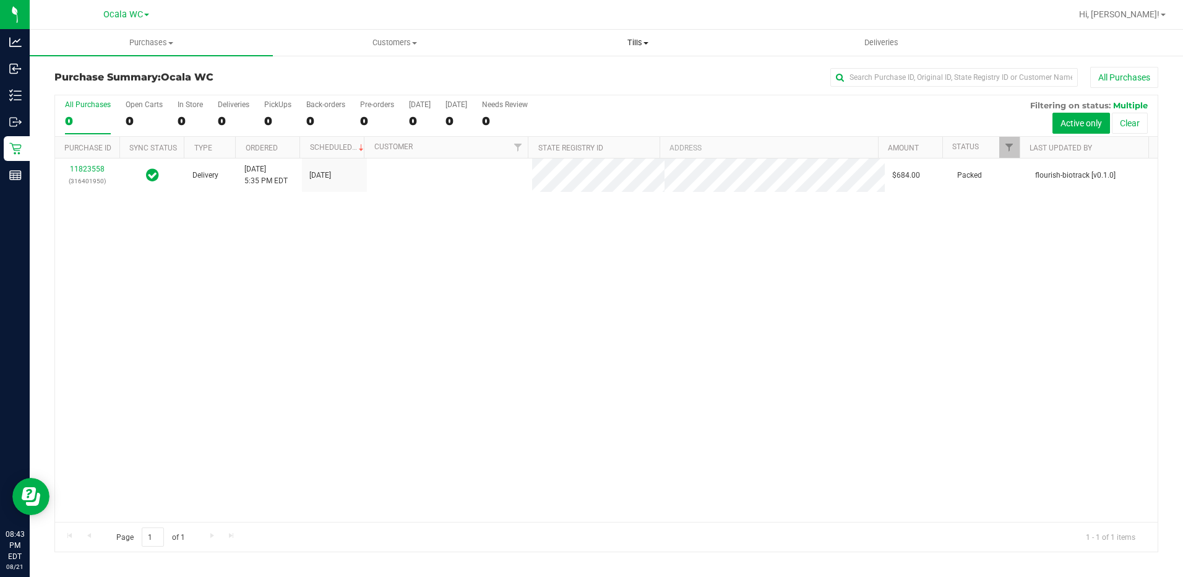
click at [634, 49] on uib-tab-heading "Tills Manage tills Reconcile e-payments" at bounding box center [638, 42] width 242 height 25
click at [568, 75] on span "Manage tills" at bounding box center [559, 74] width 84 height 11
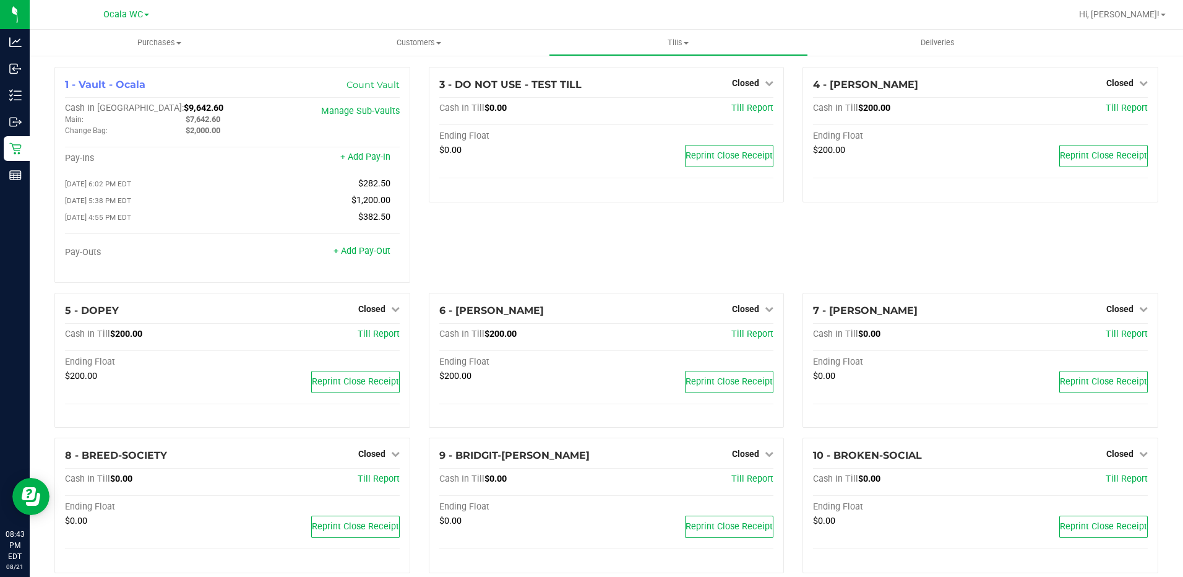
click at [805, 220] on div "4 - [PERSON_NAME] Closed Open Till Cash In Till $200.00 Till Report Ending Floa…" at bounding box center [980, 180] width 374 height 226
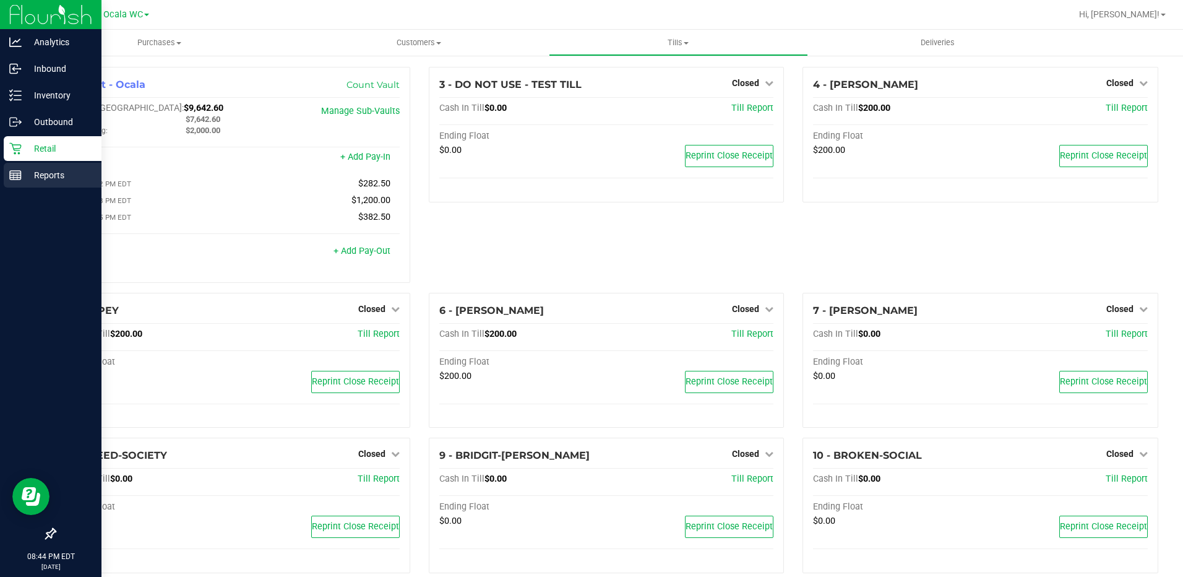
click at [17, 176] on line at bounding box center [17, 176] width 0 height 6
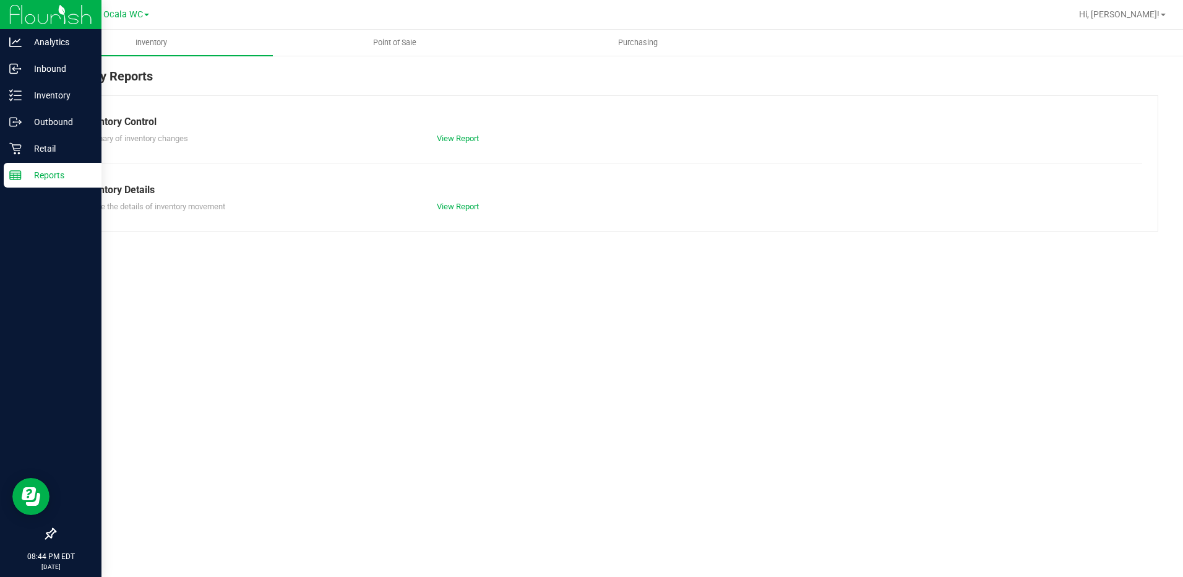
click at [393, 39] on span "Point of Sale" at bounding box center [394, 42] width 77 height 11
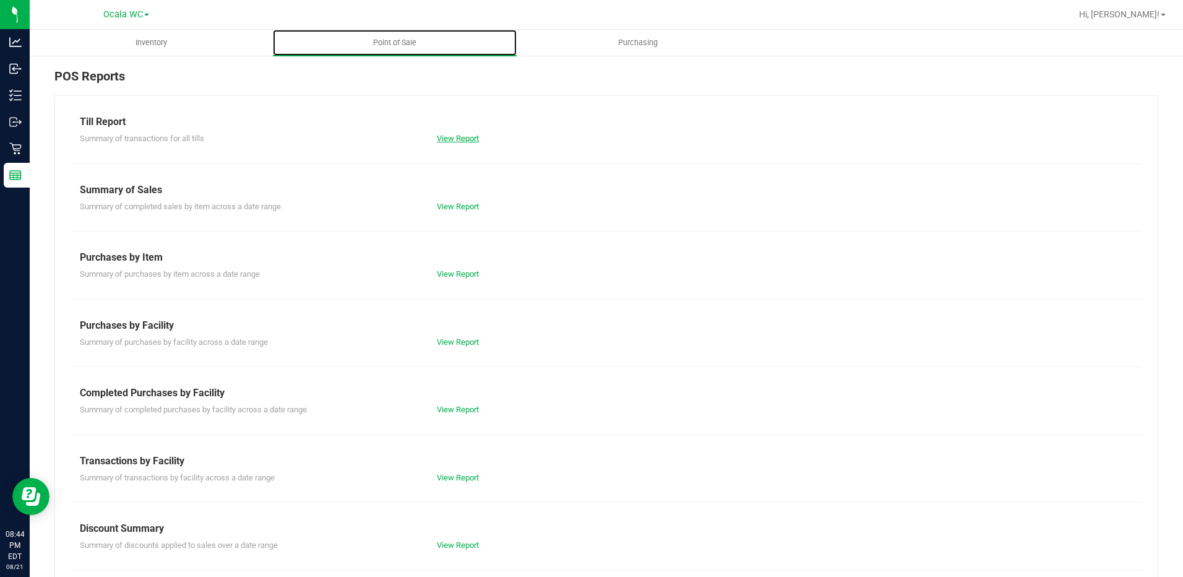
click at [454, 138] on link "View Report" at bounding box center [458, 138] width 42 height 9
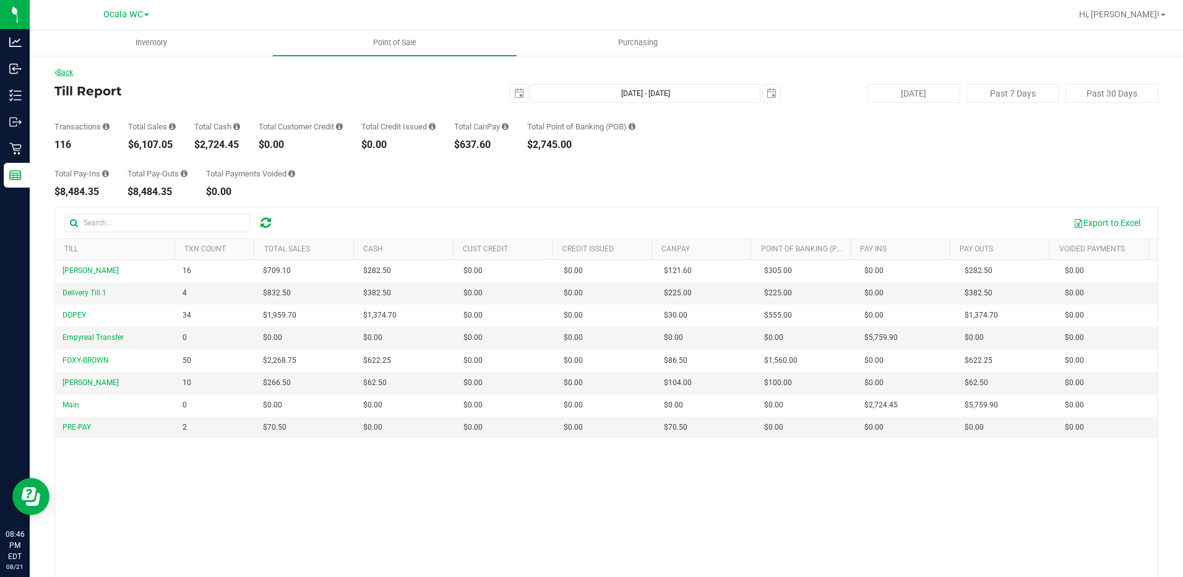
click at [68, 73] on link "Back" at bounding box center [63, 72] width 19 height 9
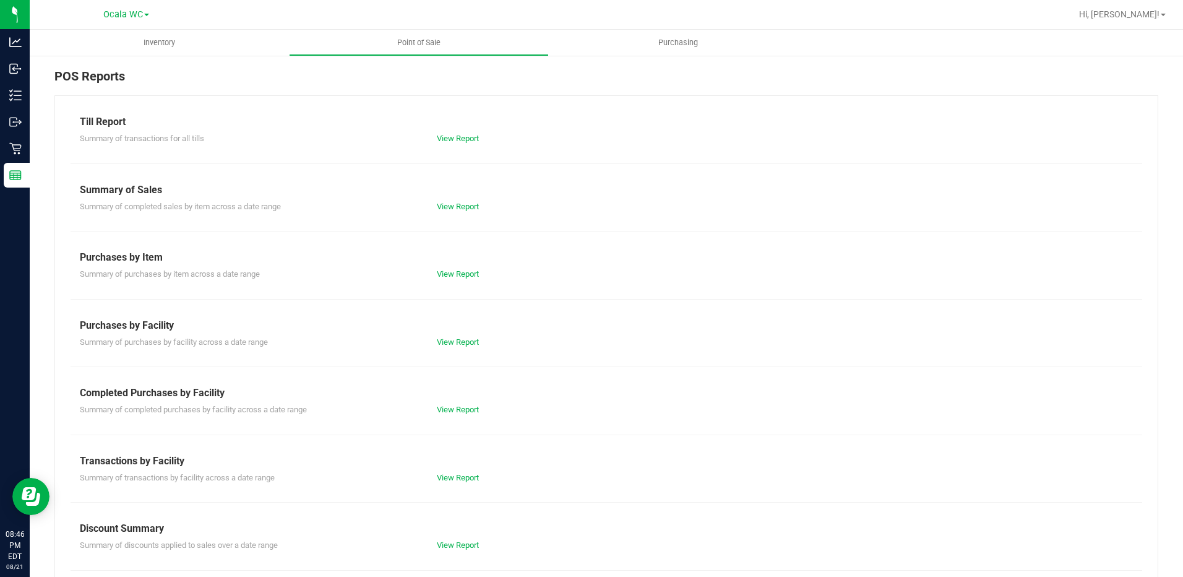
click at [442, 546] on link "View Report" at bounding box center [458, 544] width 42 height 9
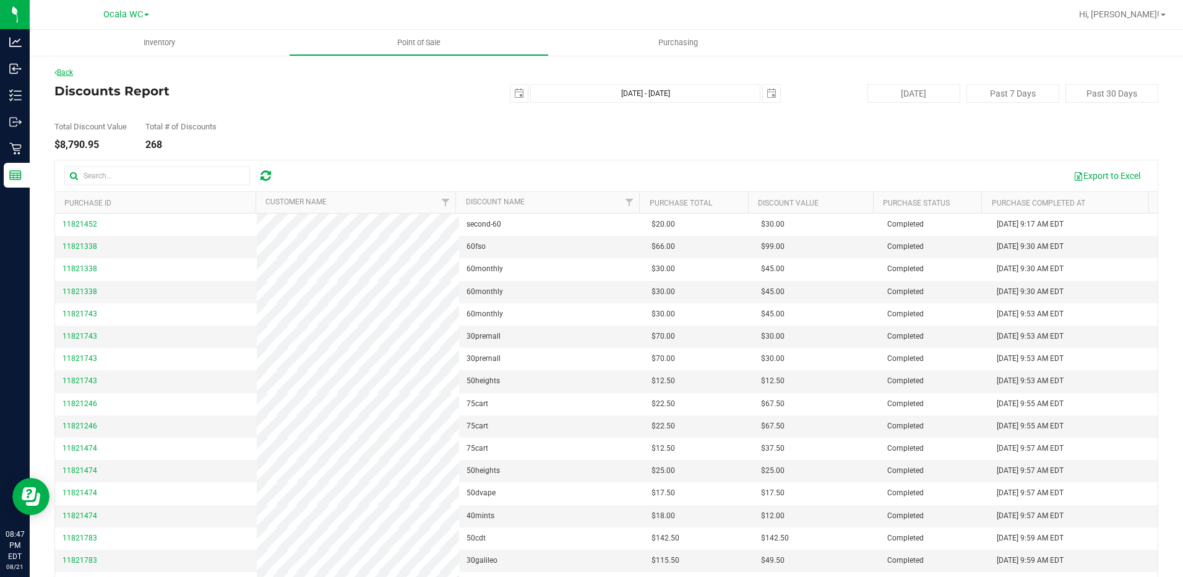
click at [56, 73] on icon at bounding box center [55, 72] width 2 height 7
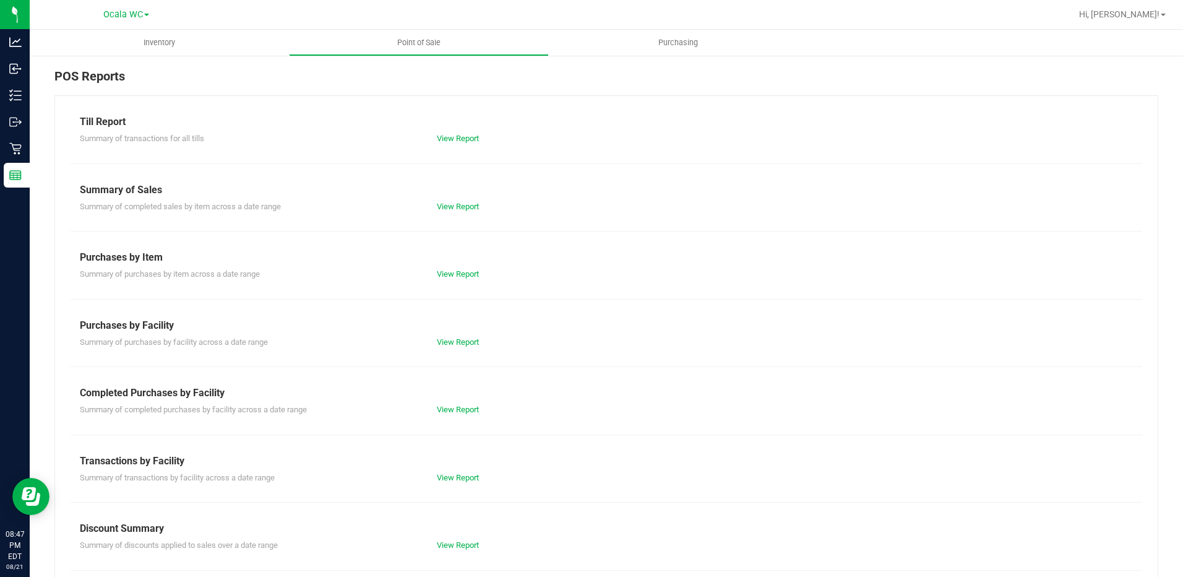
click at [444, 139] on link "View Report" at bounding box center [458, 138] width 42 height 9
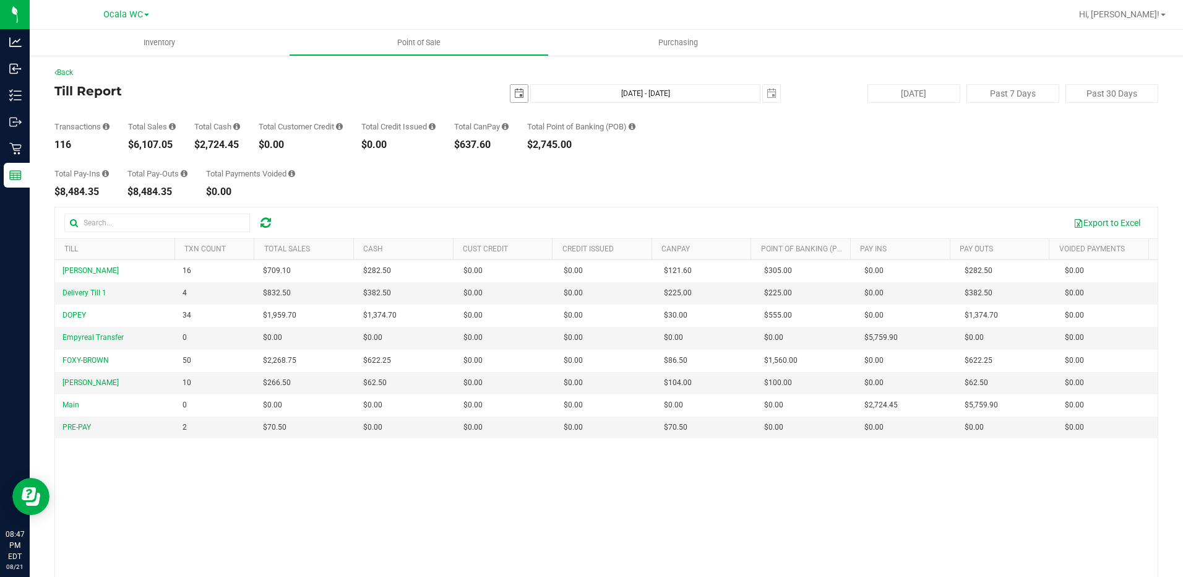
click at [511, 93] on span "select" at bounding box center [519, 93] width 17 height 17
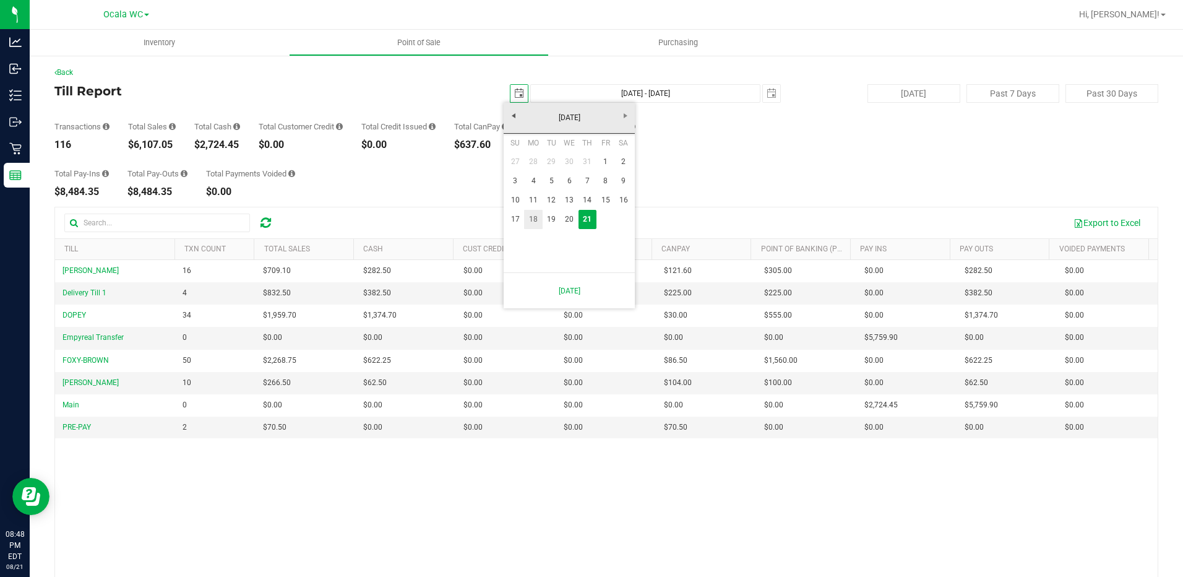
click at [529, 222] on link "18" at bounding box center [533, 219] width 18 height 19
type input "[DATE]"
type input "[DATE] - [DATE]"
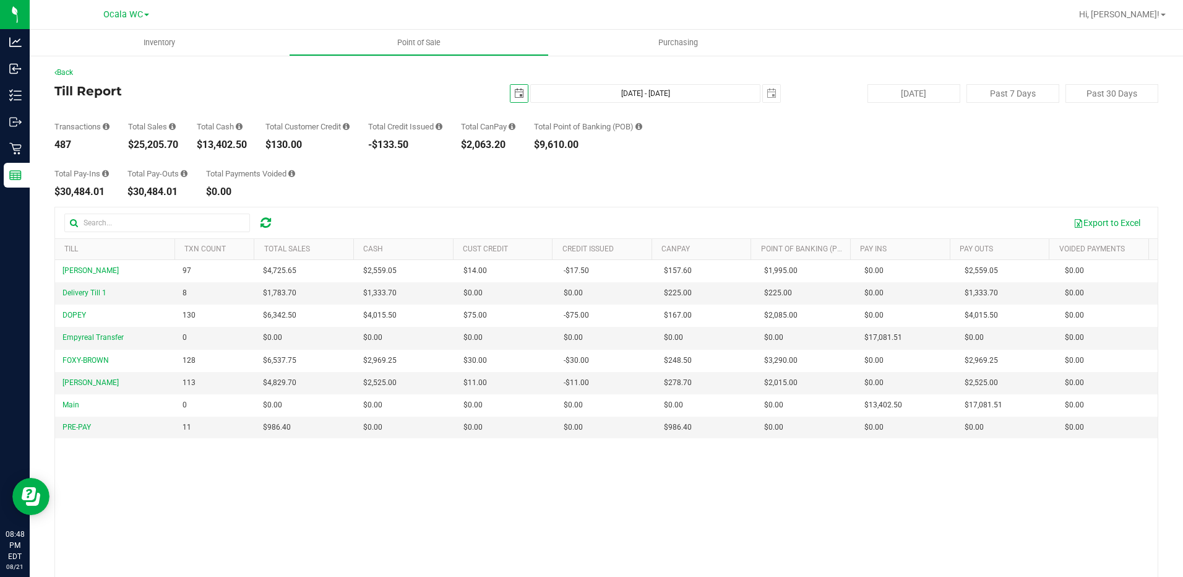
click at [518, 98] on span "select" at bounding box center [519, 94] width 10 height 10
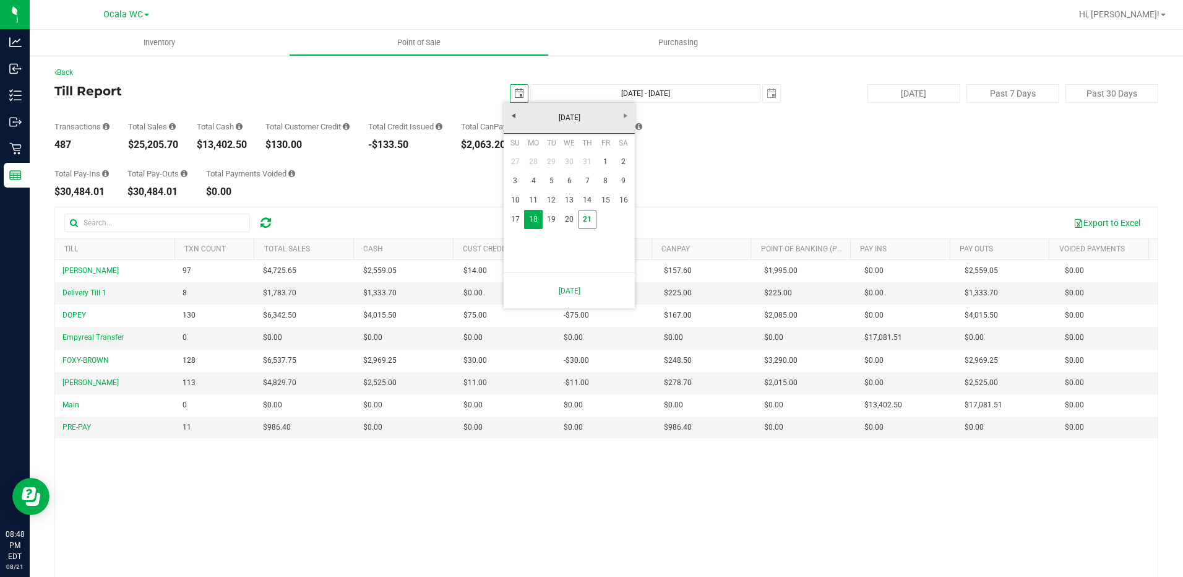
click at [605, 162] on link "1" at bounding box center [606, 161] width 18 height 19
type input "[DATE]"
type input "[DATE] - [DATE]"
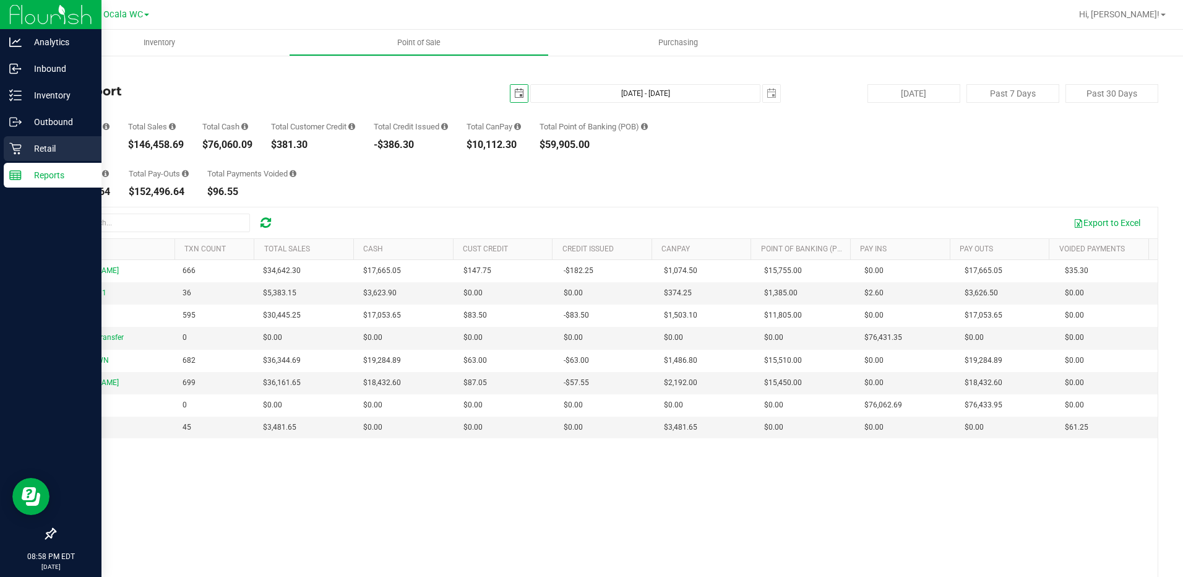
click at [22, 152] on p "Retail" at bounding box center [59, 148] width 74 height 15
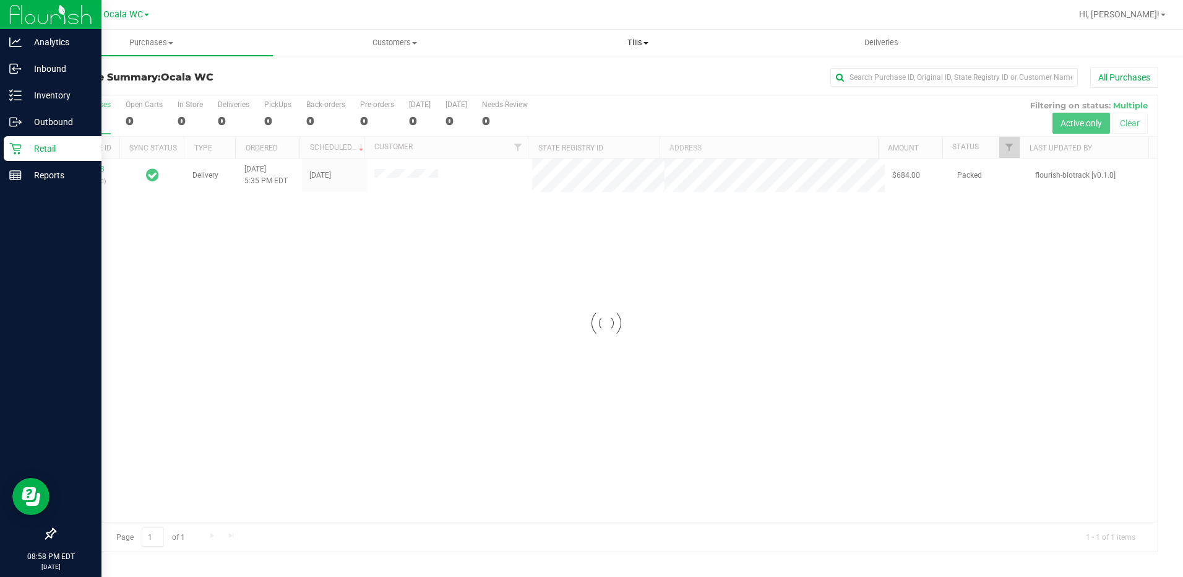
click at [643, 40] on span "Tills" at bounding box center [638, 42] width 242 height 11
click at [597, 86] on span "Reconcile e-payments" at bounding box center [578, 89] width 123 height 11
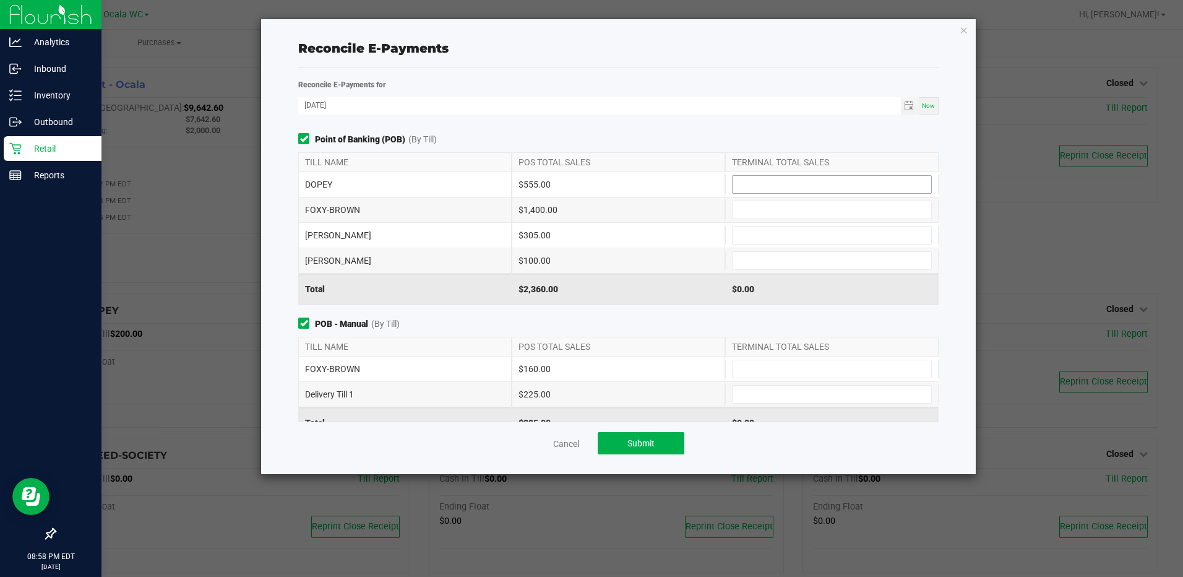
click at [767, 181] on input at bounding box center [832, 184] width 199 height 17
type input "$555.00"
type input "$1,400.00"
type input "$305.00"
type input "$100.00"
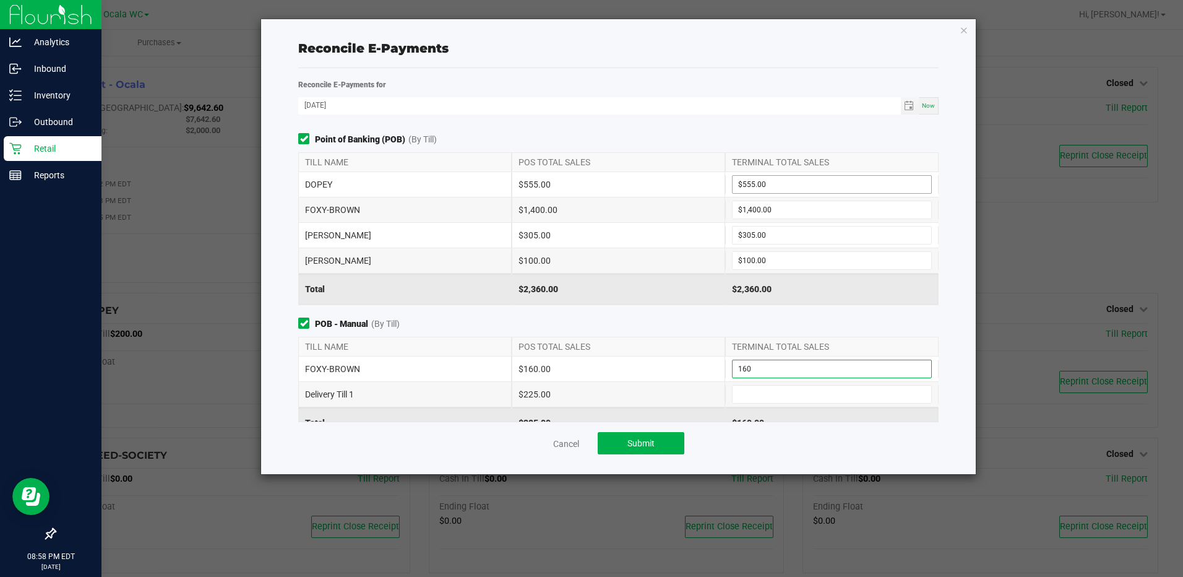
type input "$160.00"
type input "$225.00"
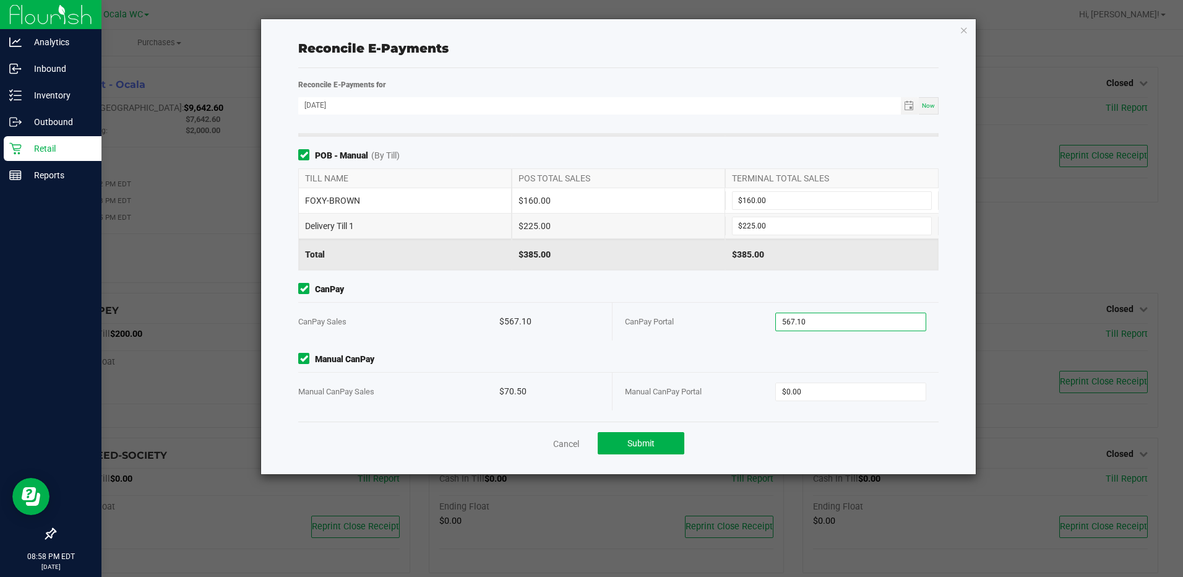
type input "$567.10"
type input "$70.50"
click at [671, 445] on button "Submit" at bounding box center [641, 443] width 87 height 22
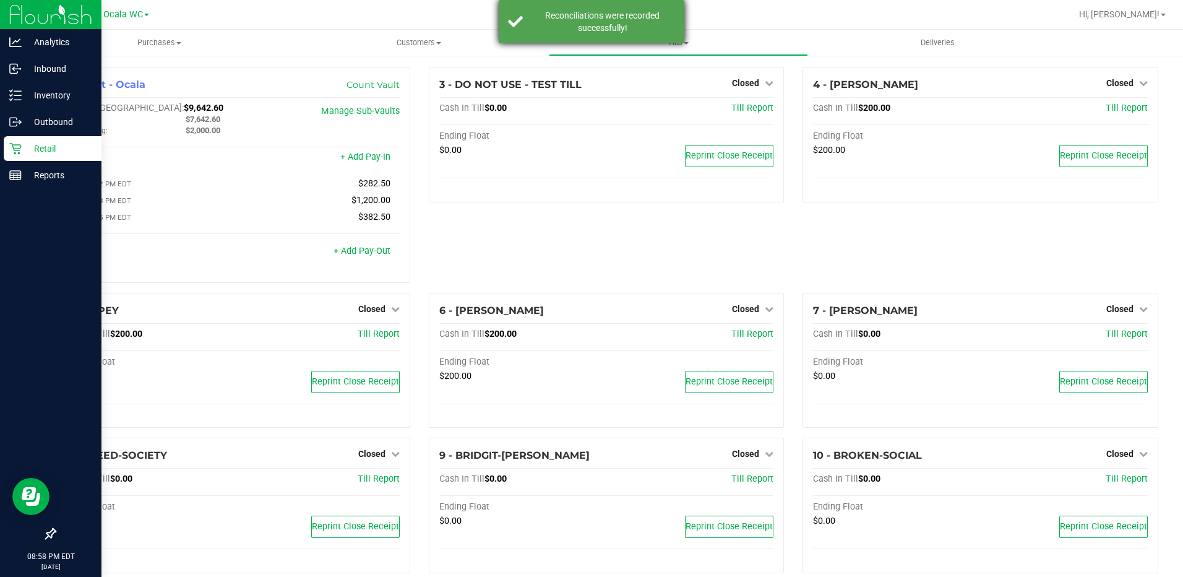
click at [574, 21] on div "Reconciliations were recorded successfully!" at bounding box center [602, 21] width 145 height 25
click at [835, 231] on div "4 - [PERSON_NAME] Closed Open Till Cash In Till $200.00 Till Report Ending Floa…" at bounding box center [980, 180] width 374 height 226
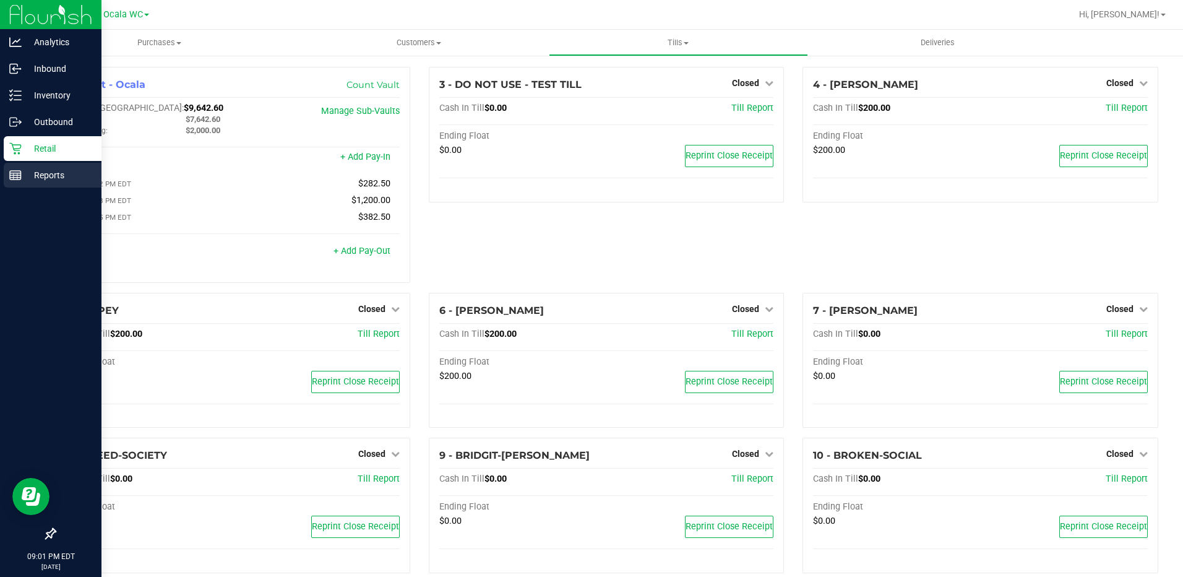
click at [26, 175] on p "Reports" at bounding box center [59, 175] width 74 height 15
